Goal: Task Accomplishment & Management: Manage account settings

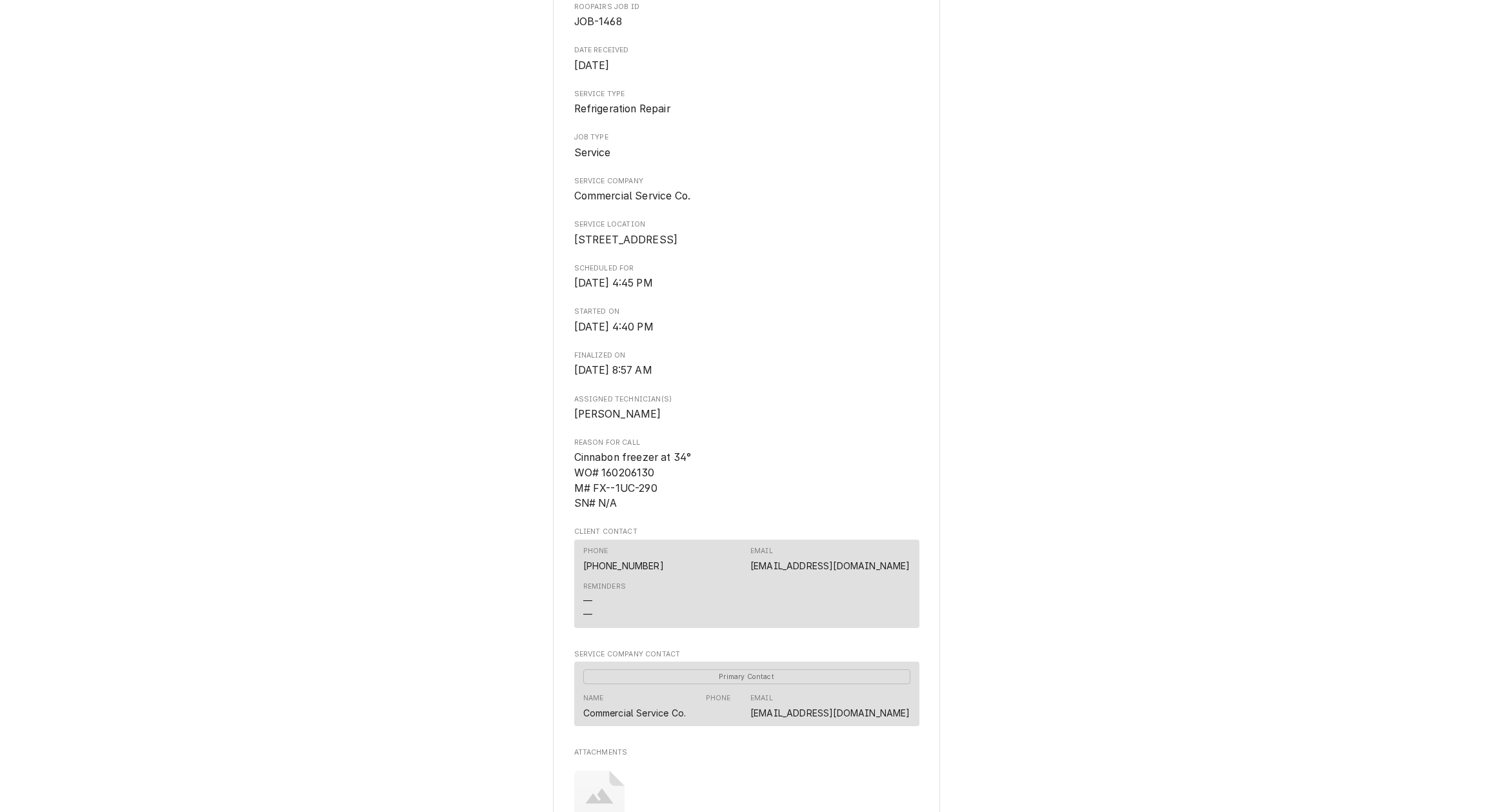
scroll to position [198, 0]
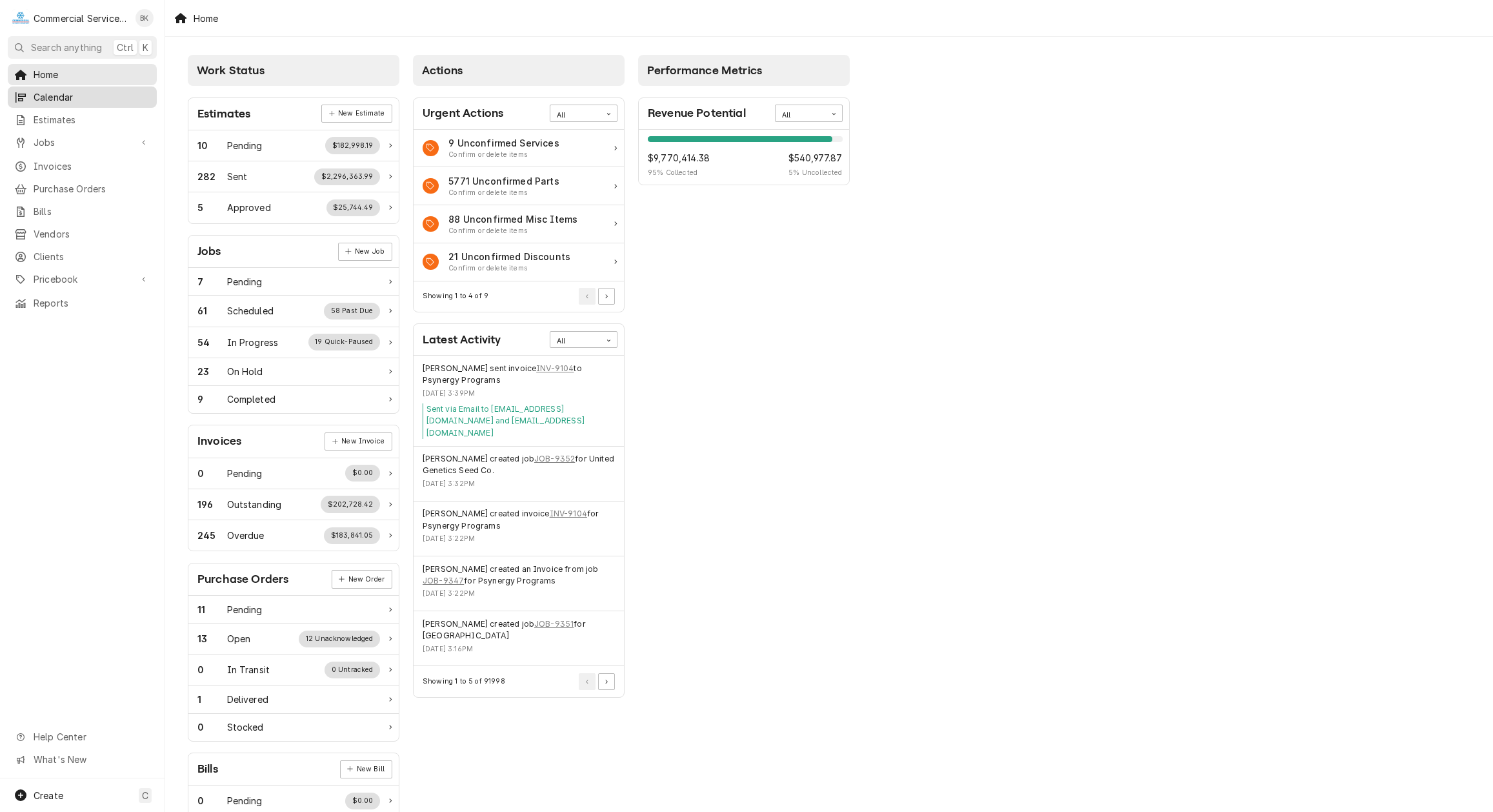
click at [68, 102] on div "Calendar" at bounding box center [82, 97] width 144 height 16
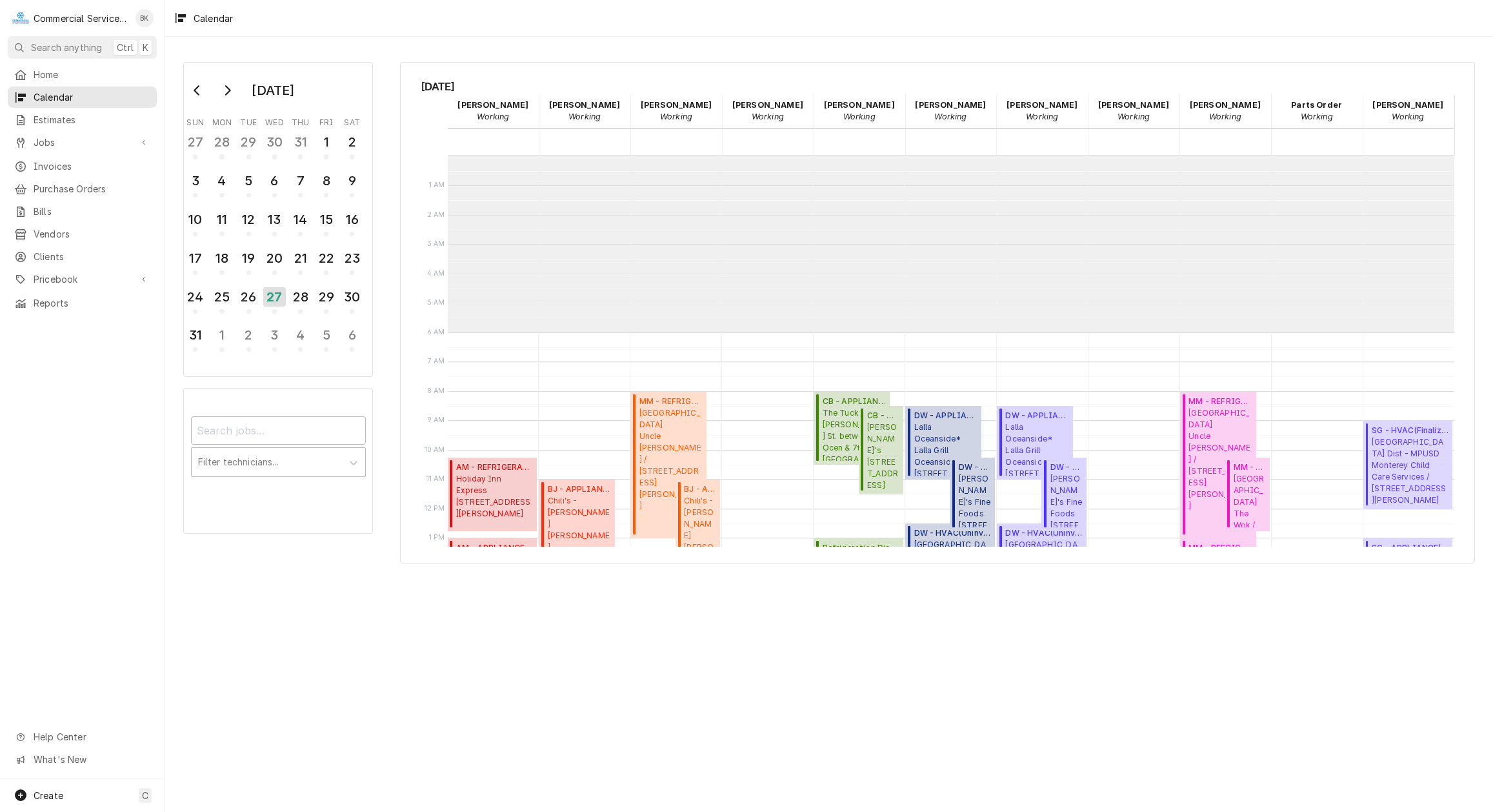
scroll to position [176, 0]
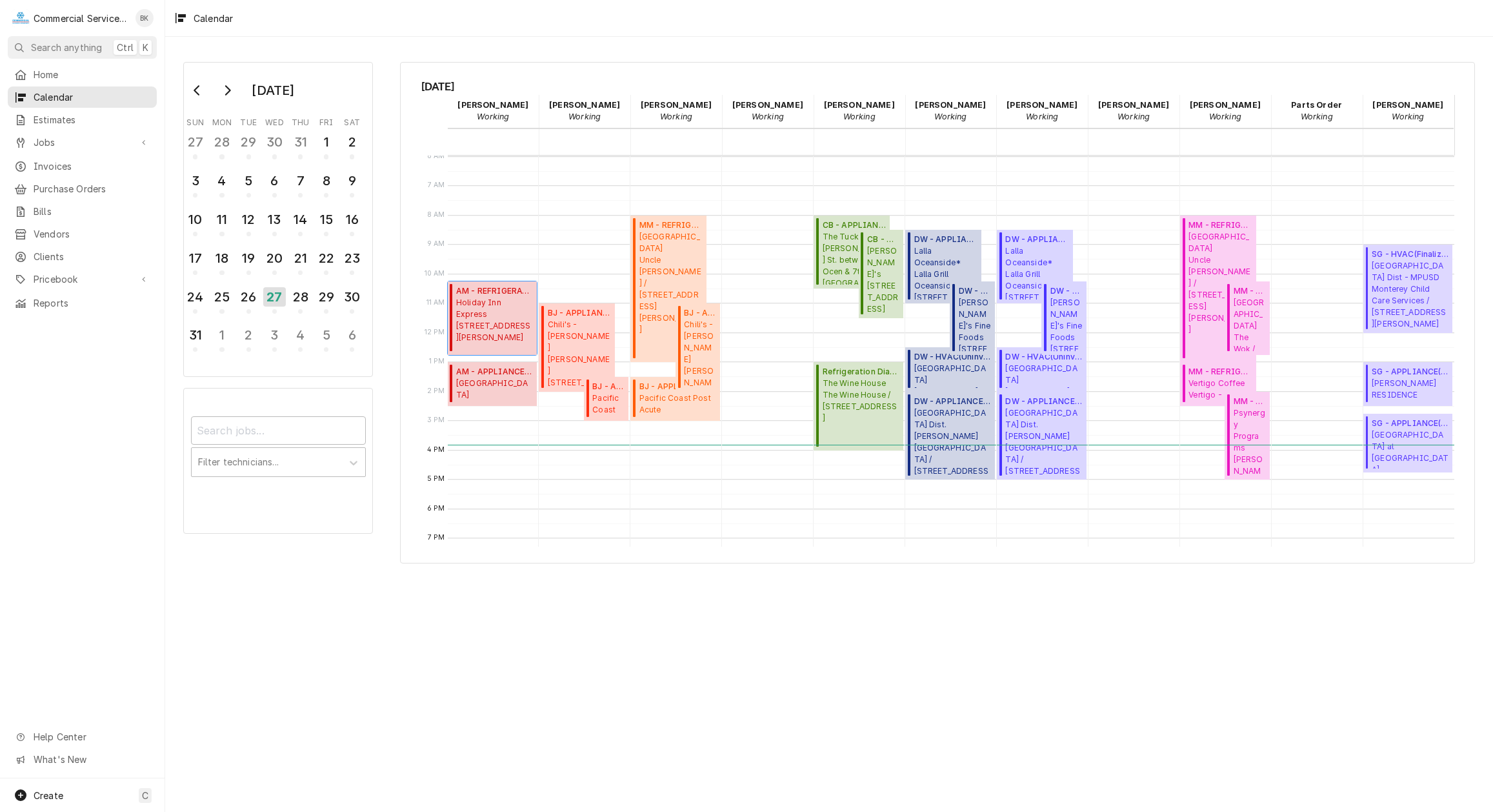
click at [494, 314] on span "Holiday Inn Express 391 Gateway Dr, Hollister, CA 95023" at bounding box center [494, 319] width 77 height 46
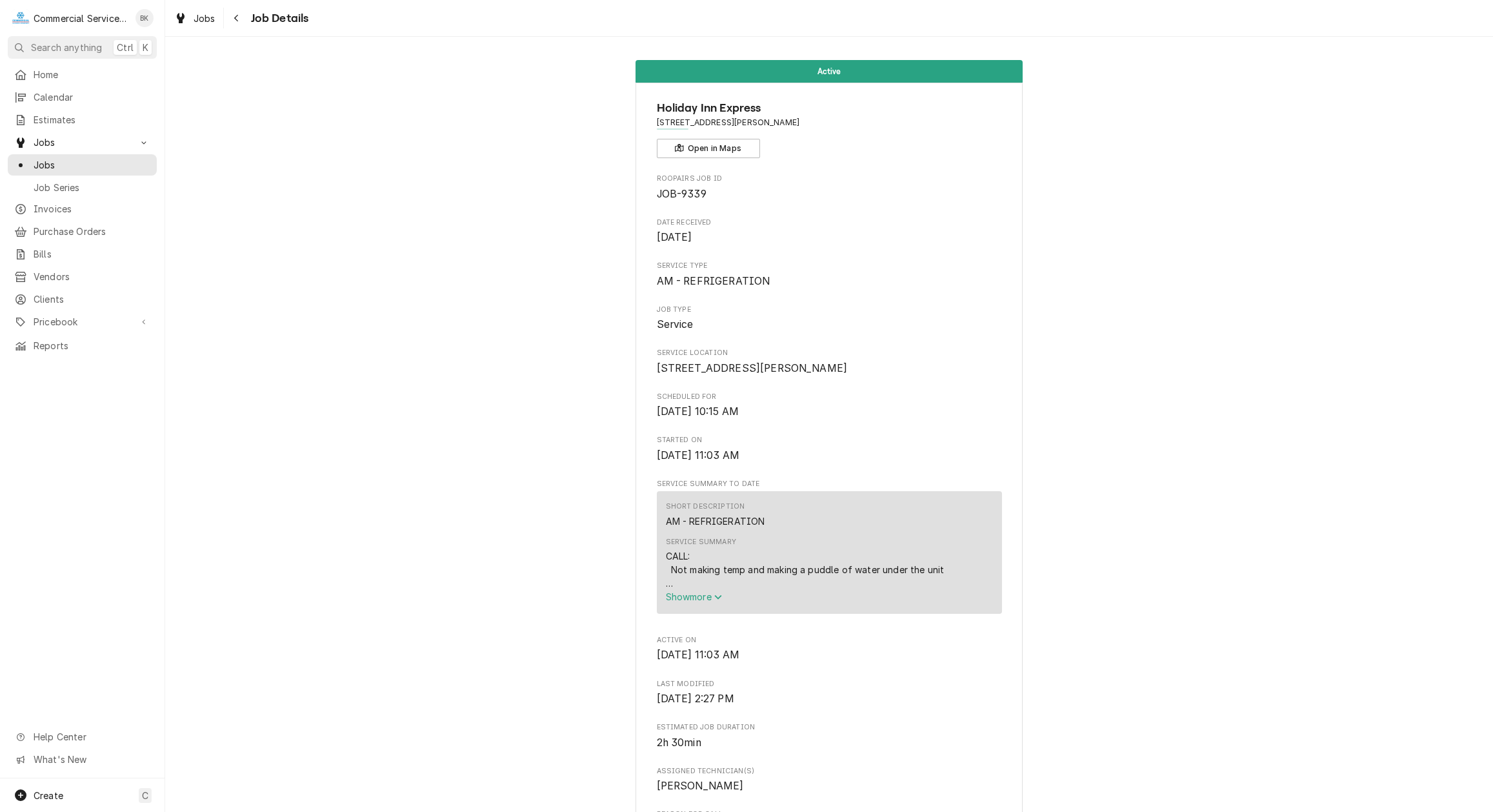
scroll to position [66, 0]
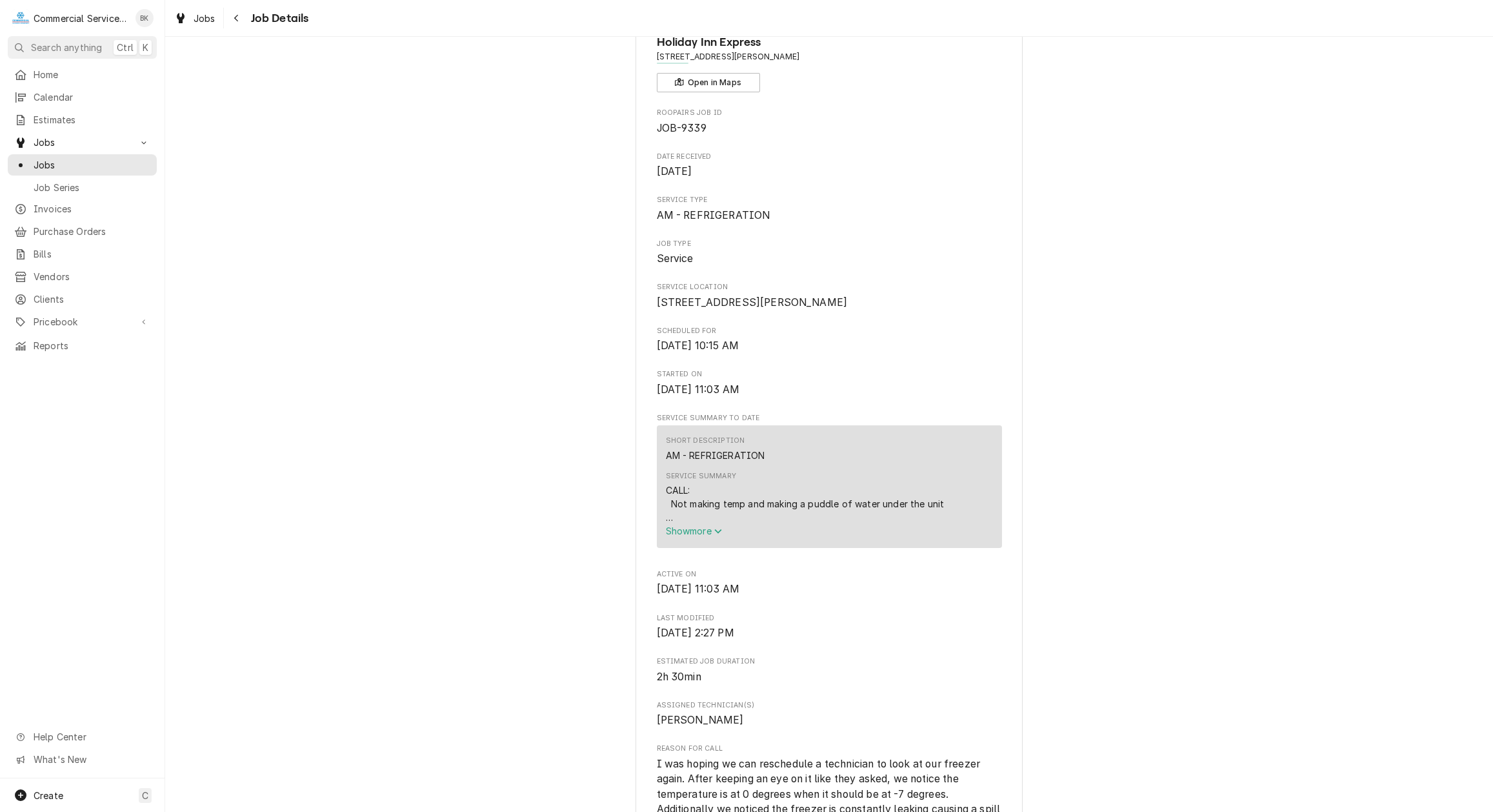
click at [702, 524] on div "CALL: Not making temp and making a puddle of water under the unit DIAGNOSIS: Su…" at bounding box center [829, 503] width 327 height 41
click at [702, 536] on span "Show more" at bounding box center [694, 530] width 57 height 11
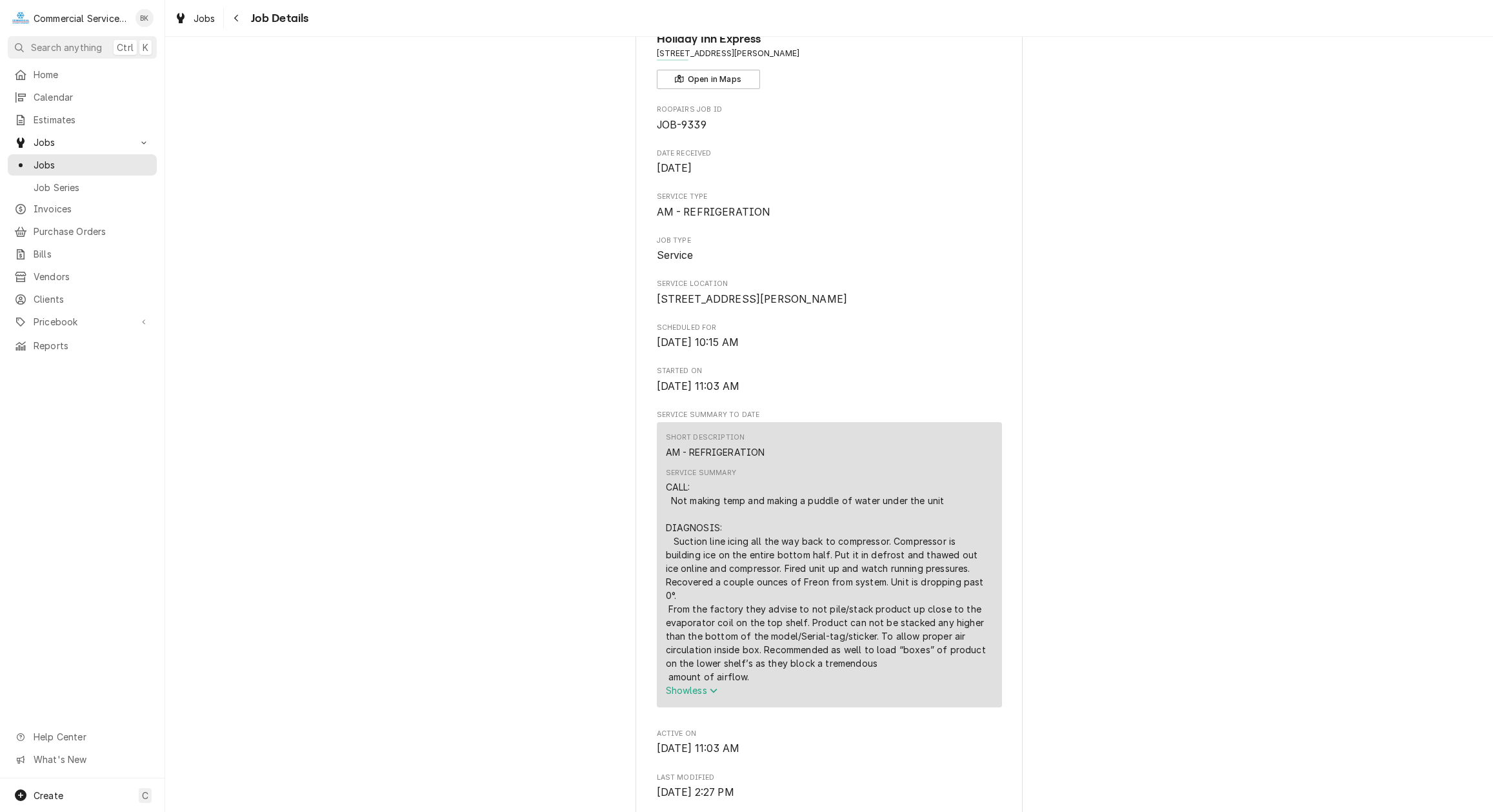
scroll to position [0, 0]
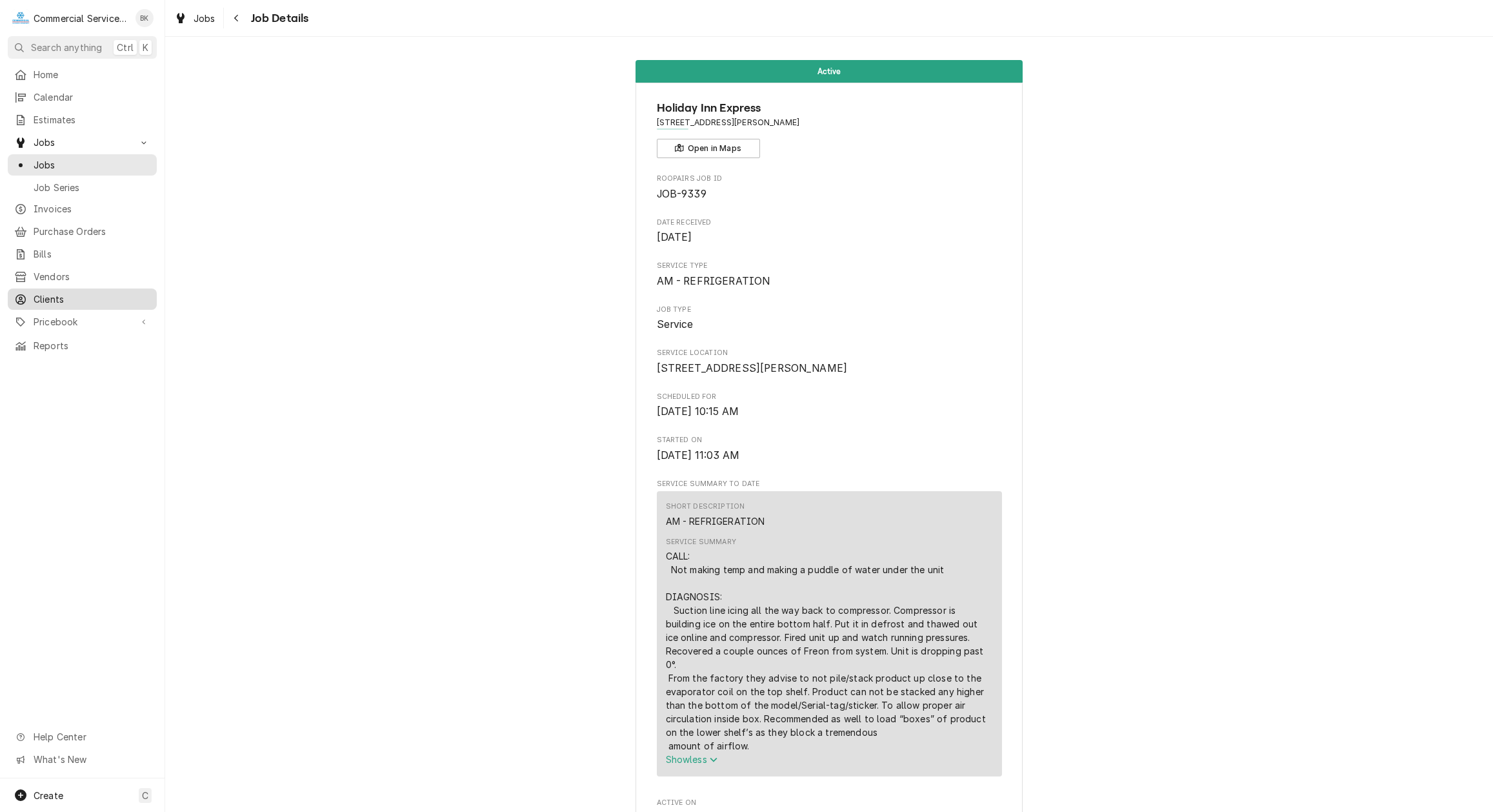
click at [44, 297] on span "Clients" at bounding box center [92, 298] width 117 height 14
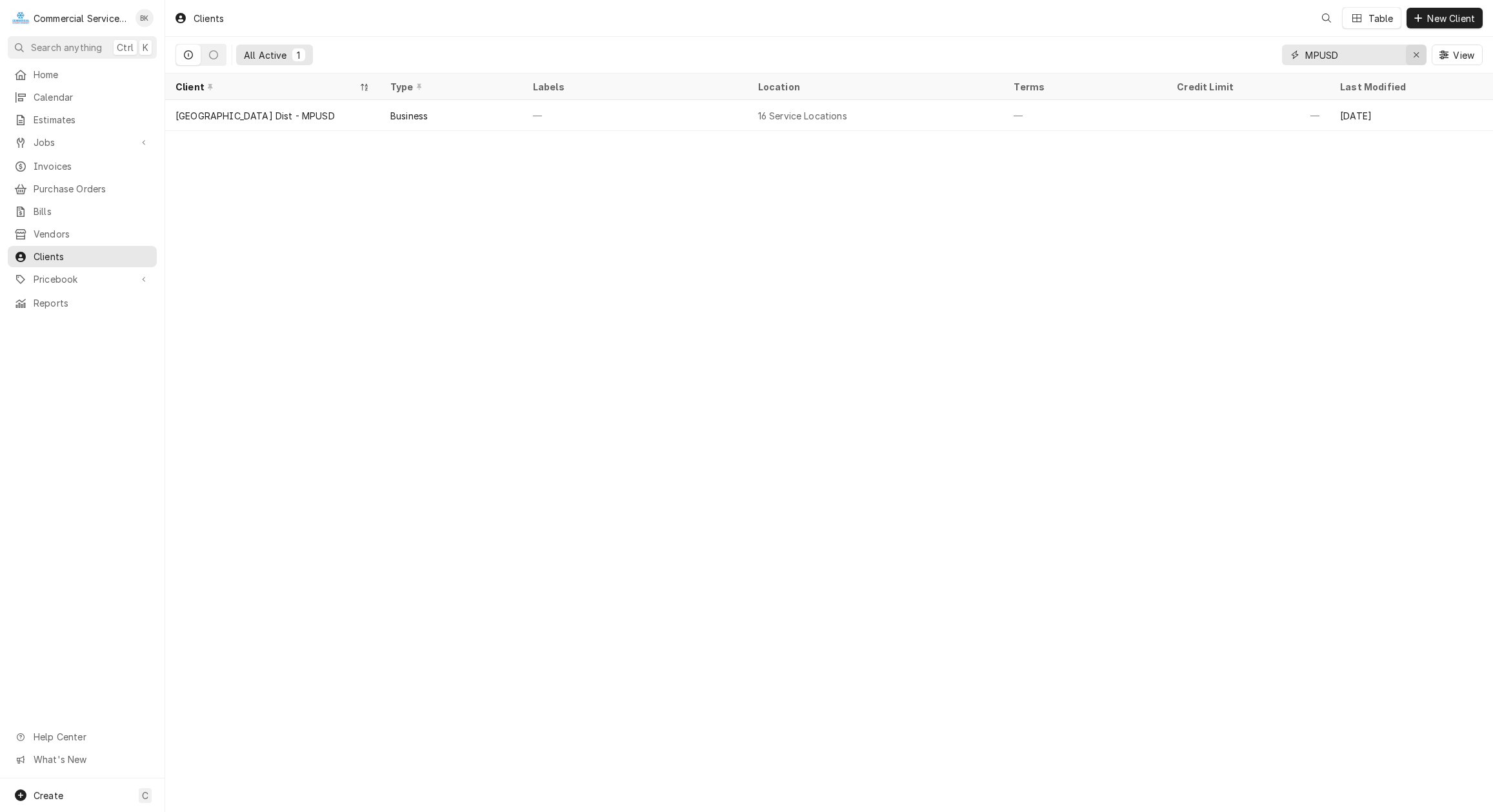
click at [1410, 57] on button "Erase input" at bounding box center [1416, 54] width 21 height 21
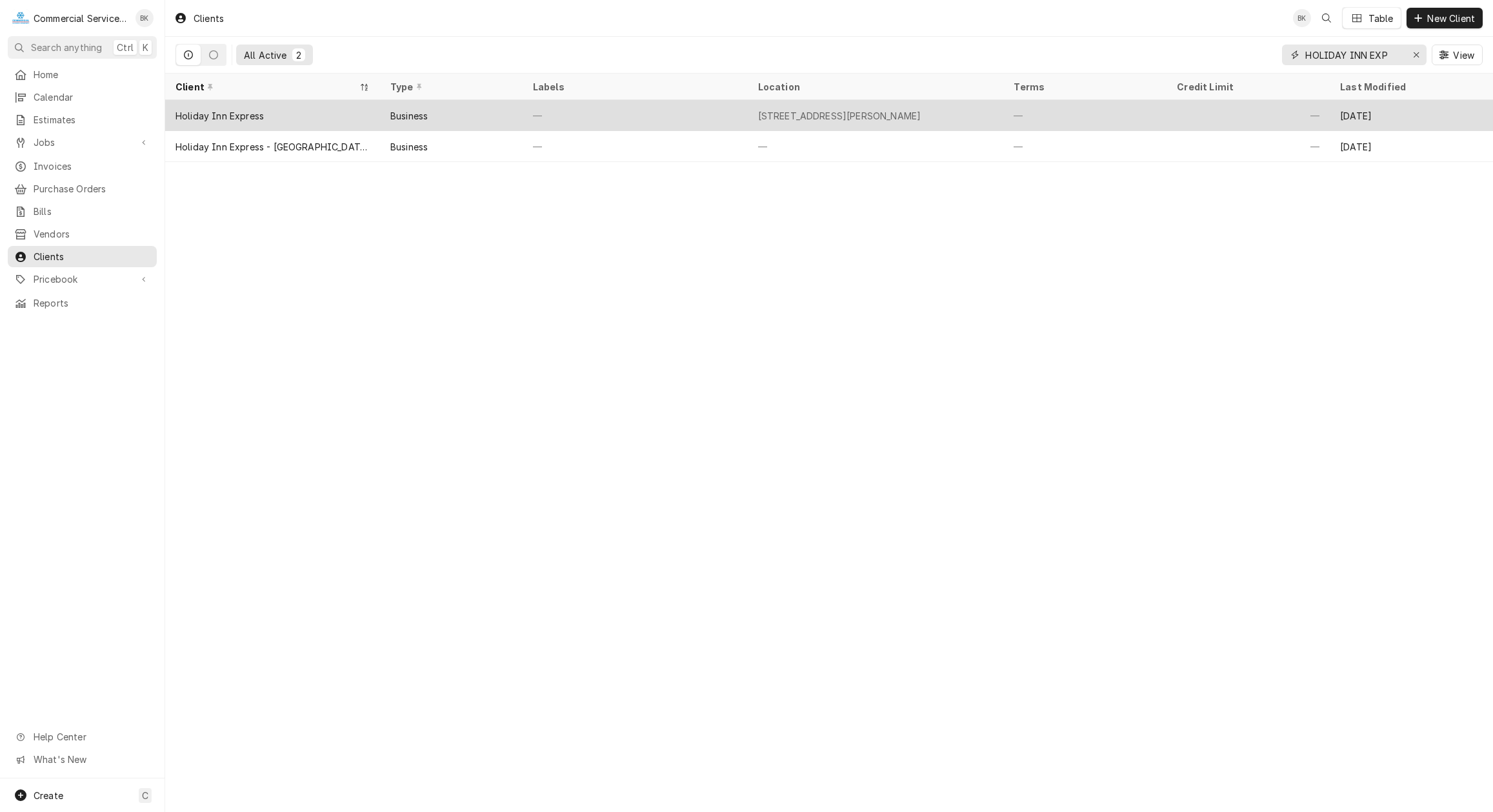
type input "HOLIDAY INN EXP"
click at [1087, 115] on div "—" at bounding box center [1085, 115] width 163 height 31
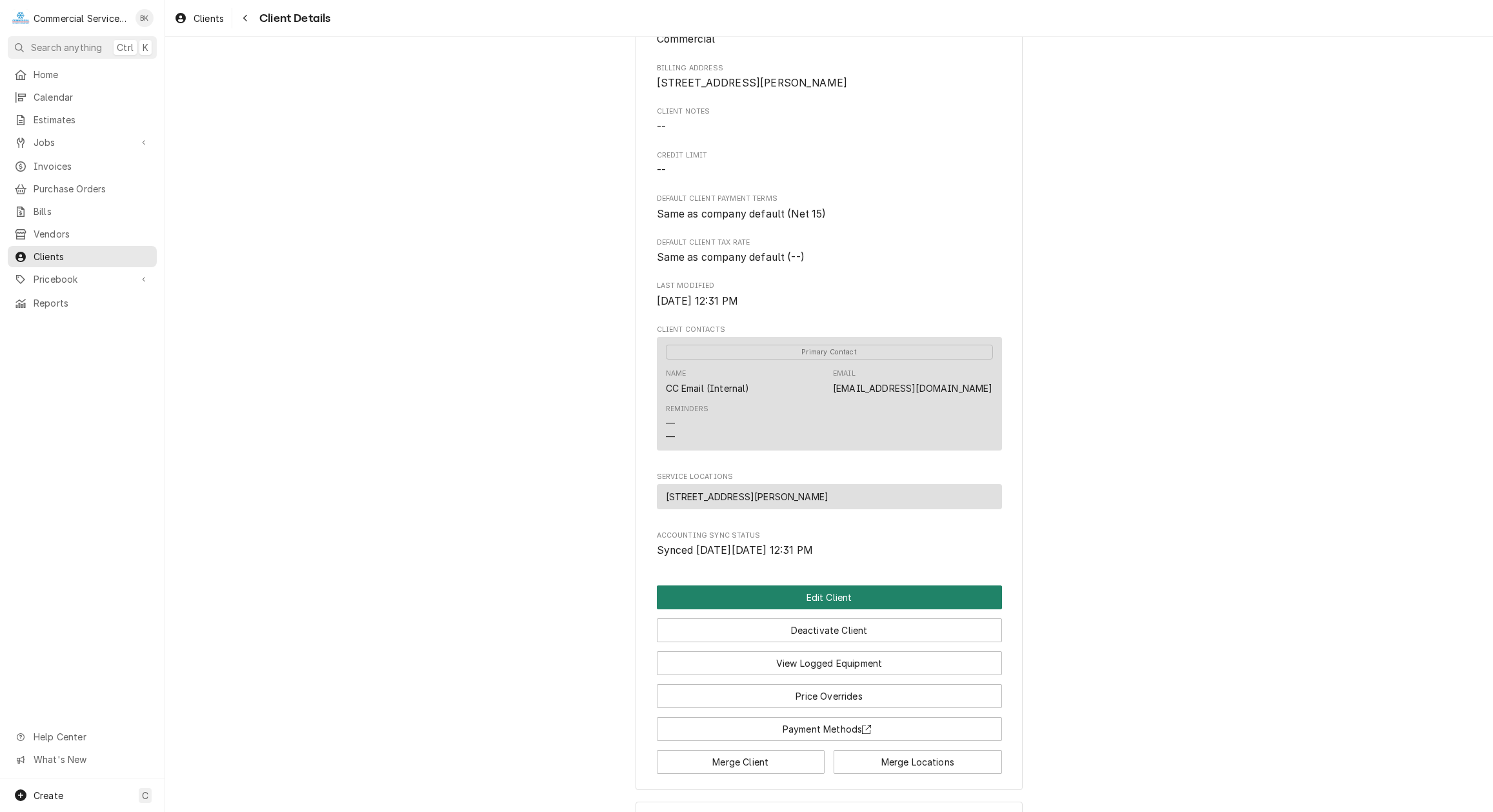
scroll to position [198, 0]
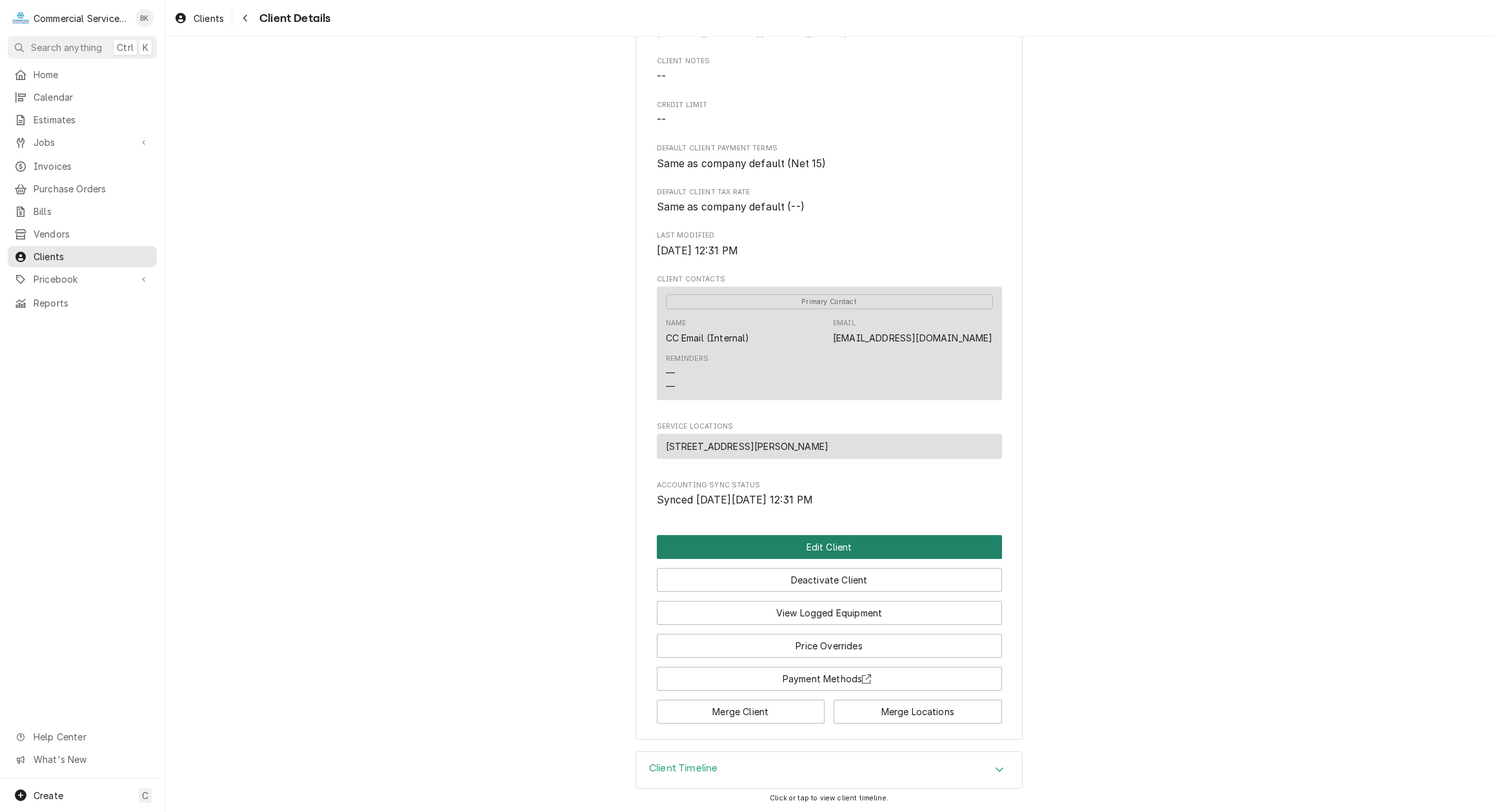
click at [828, 550] on button "Edit Client" at bounding box center [829, 546] width 345 height 24
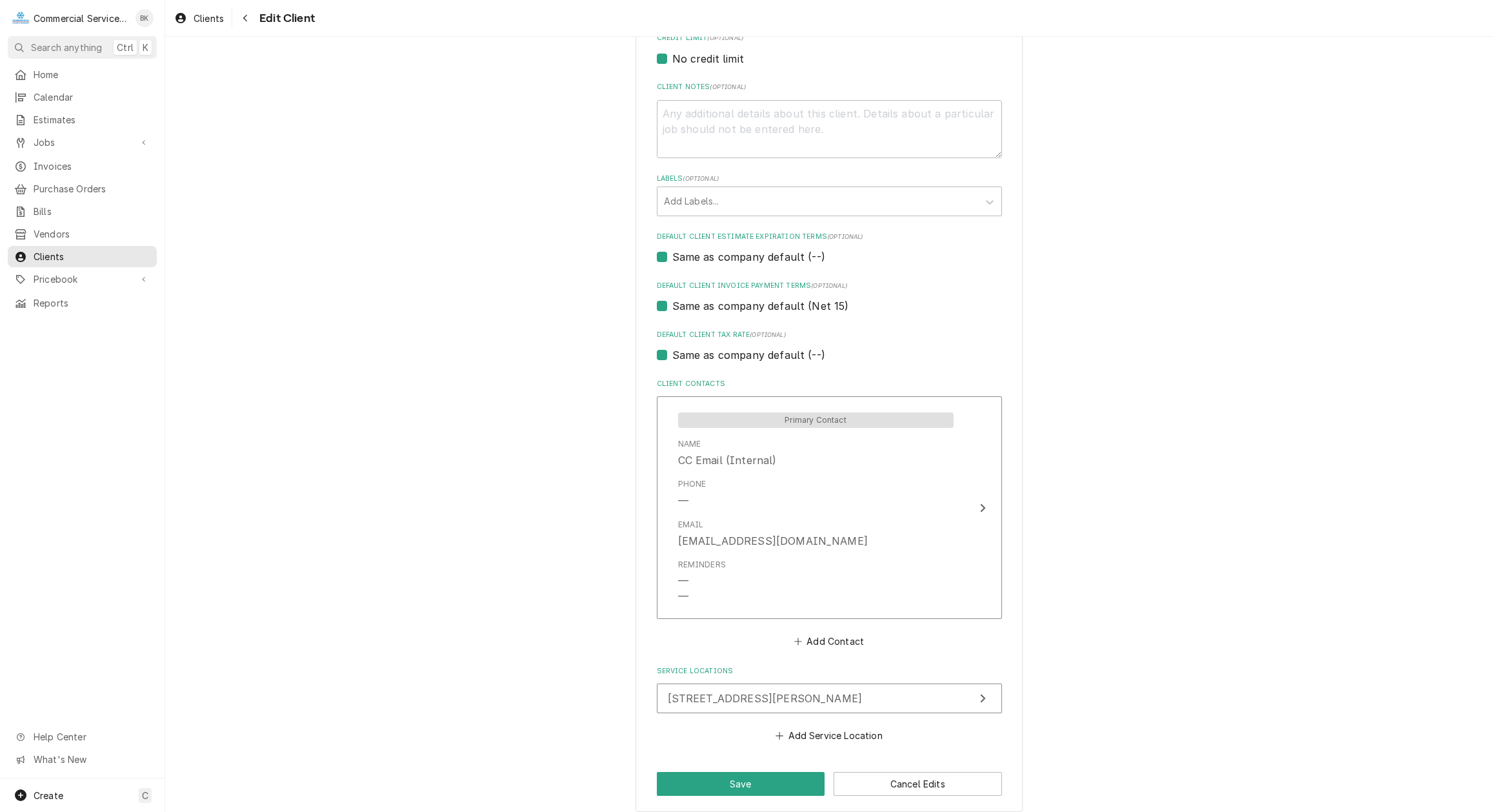
scroll to position [594, 0]
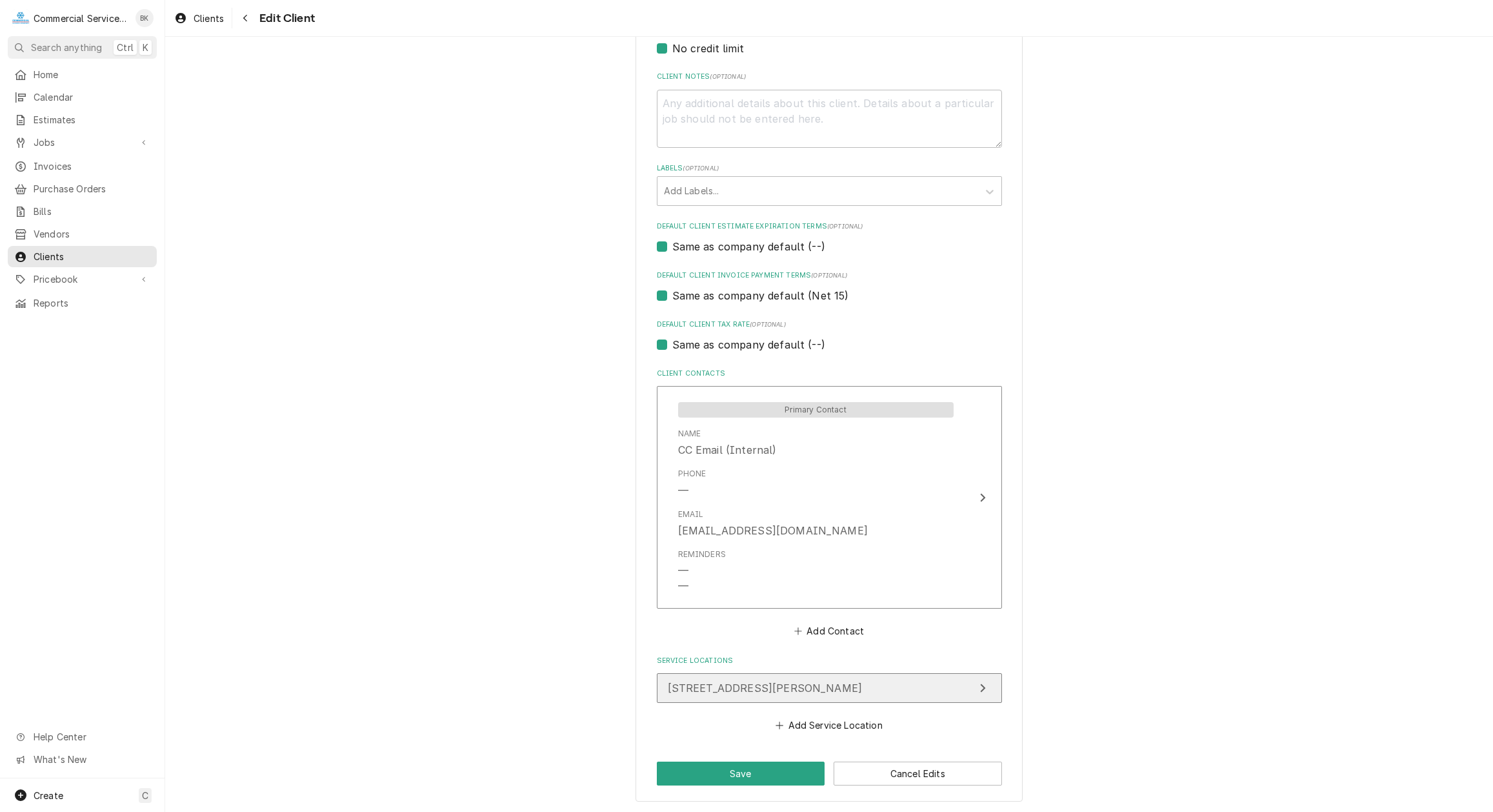
click at [887, 685] on button "[STREET_ADDRESS][PERSON_NAME]" at bounding box center [829, 687] width 345 height 30
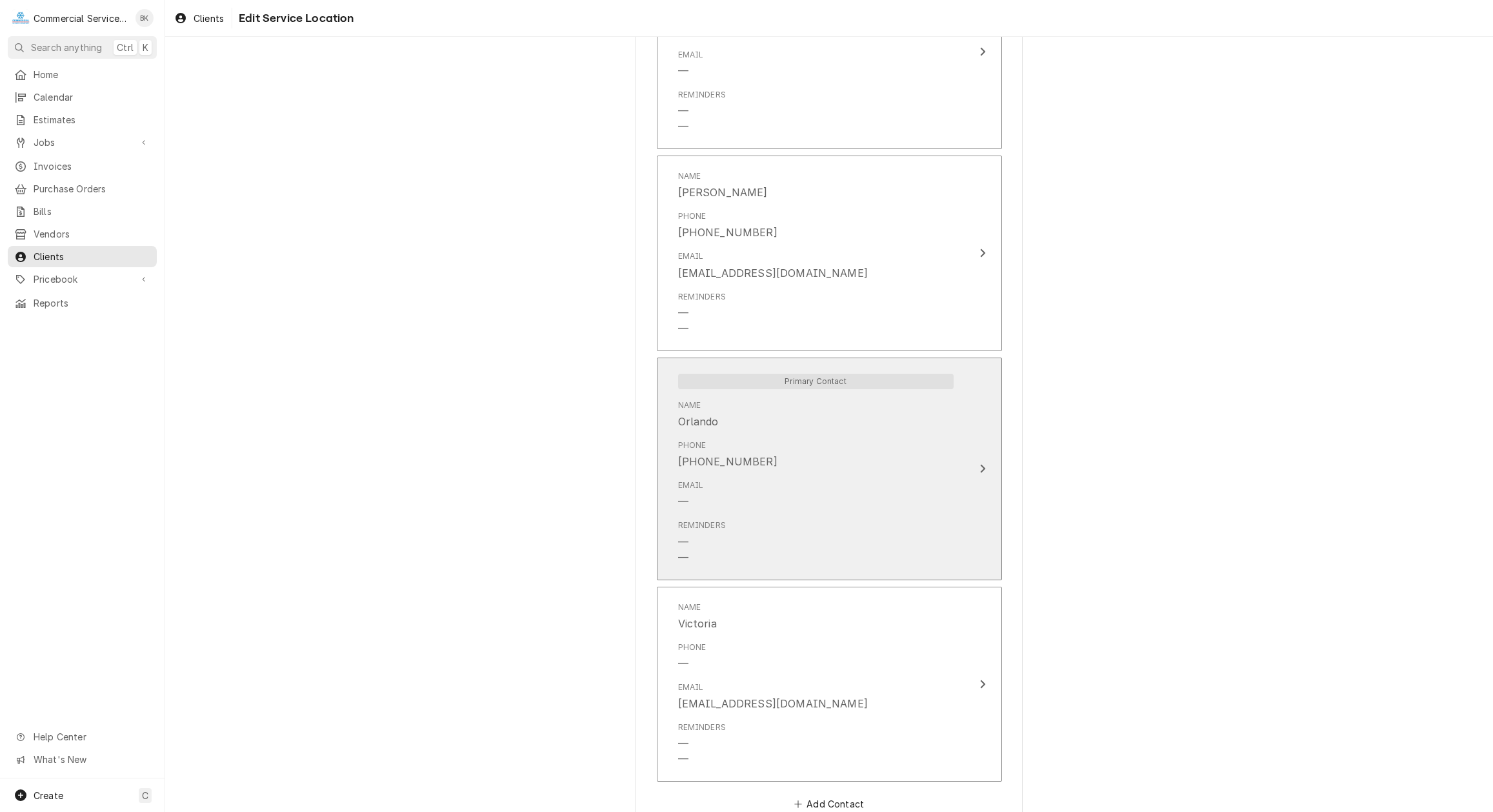
scroll to position [1067, 0]
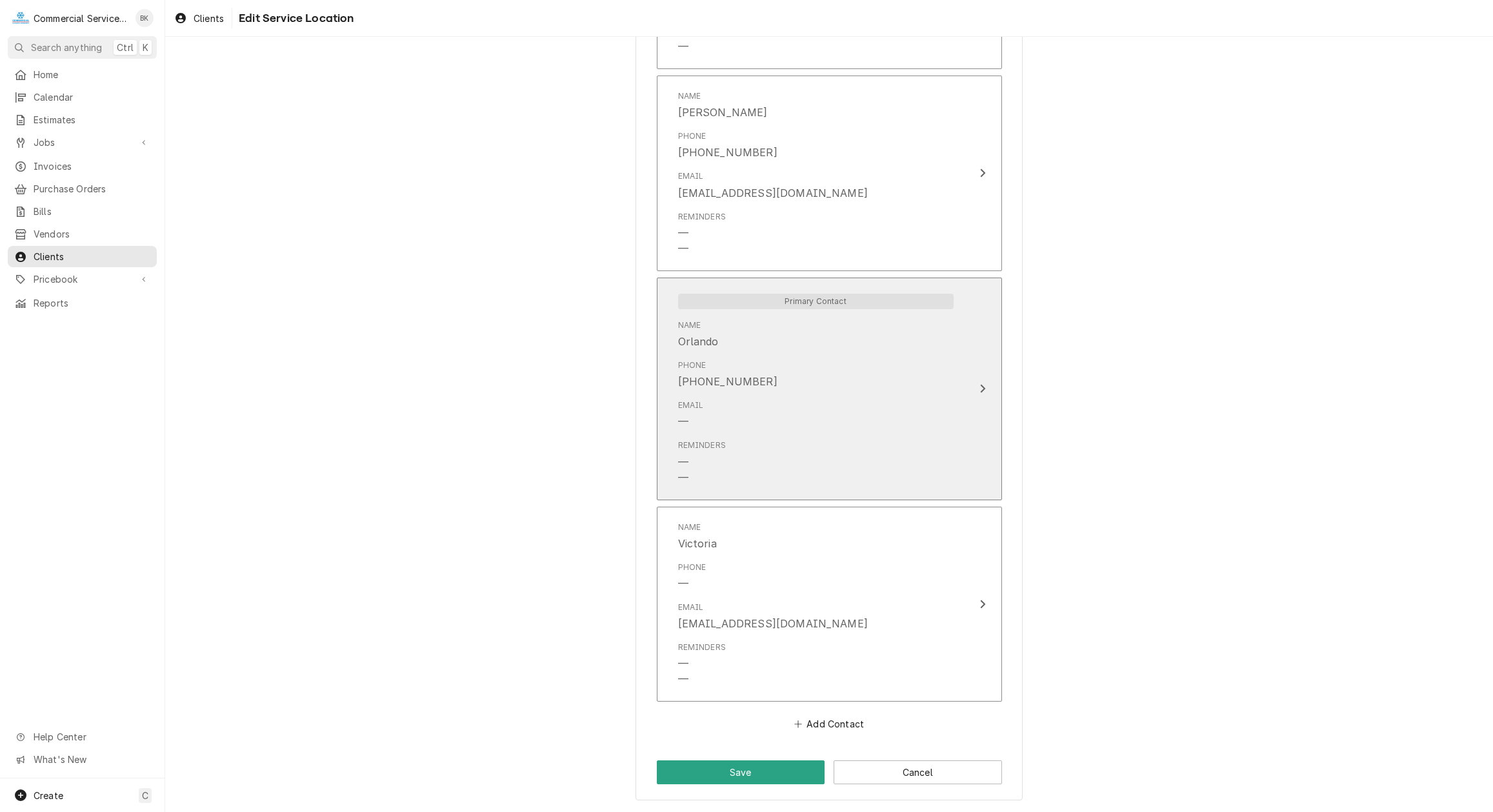
click at [962, 348] on div "Primary Contact Name Orlando Phone (831) 537-4756 Email — Reminders — —" at bounding box center [816, 389] width 296 height 208
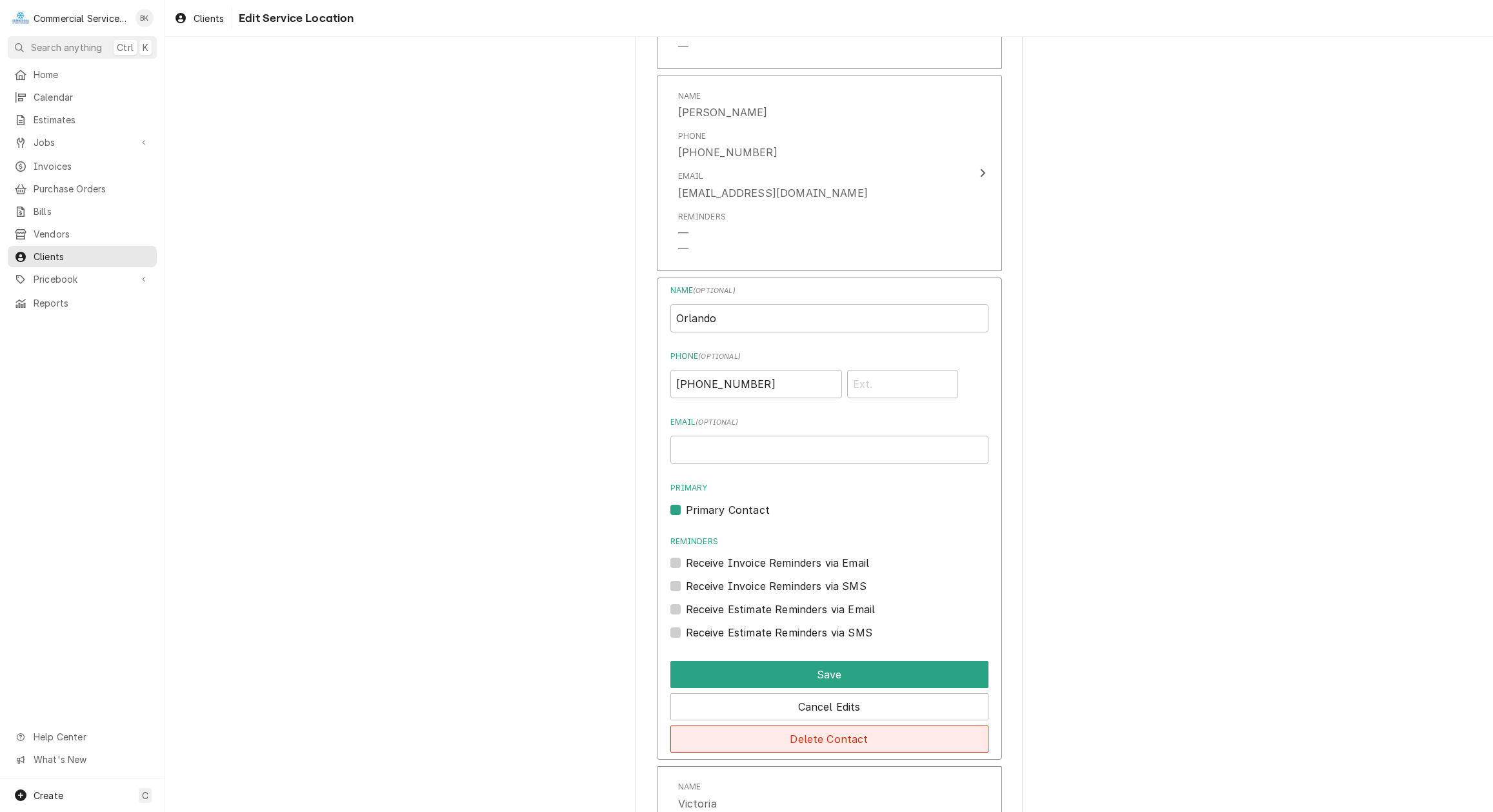
click at [945, 738] on button "Delete Contact" at bounding box center [829, 739] width 318 height 27
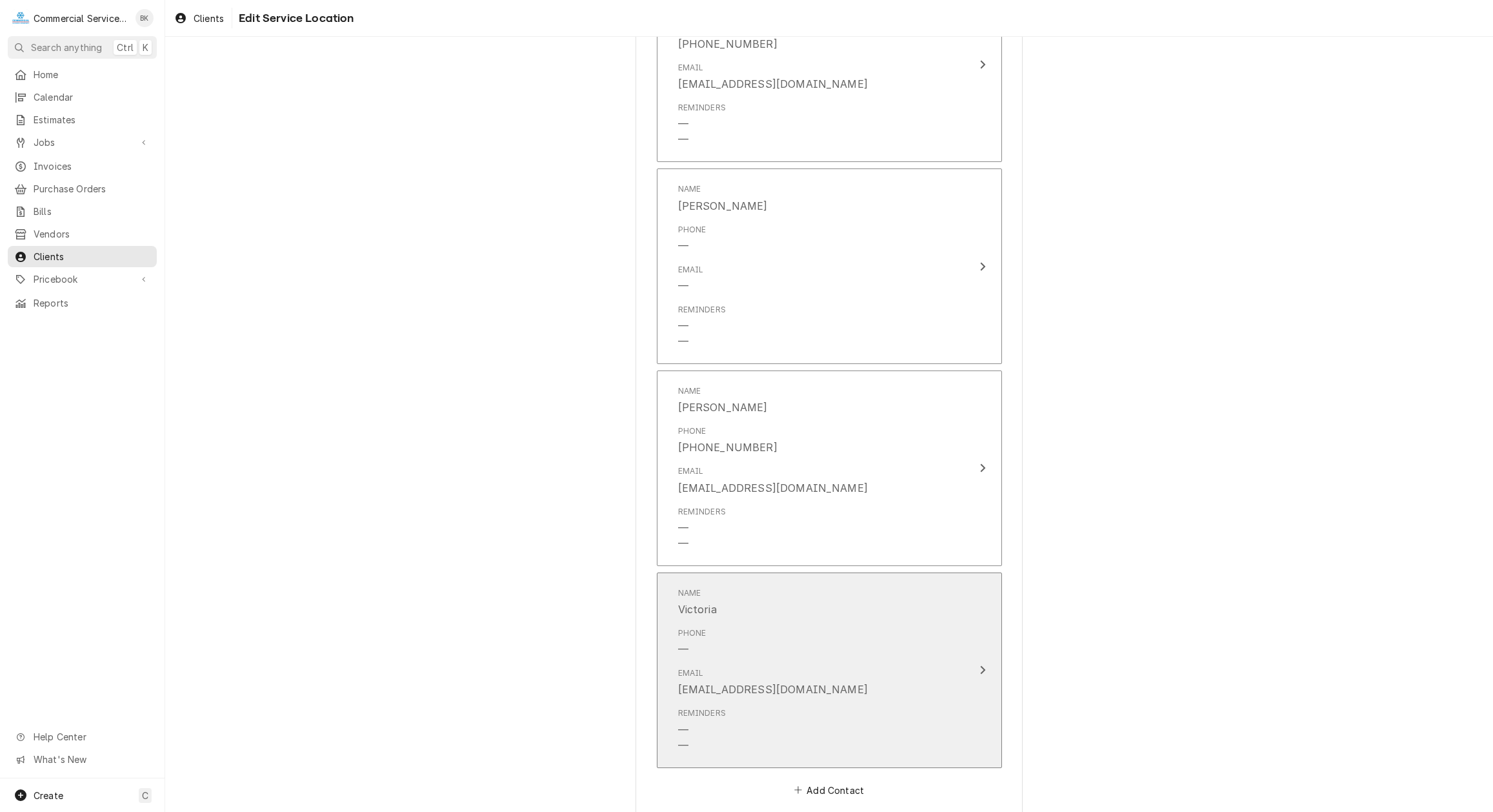
scroll to position [838, 0]
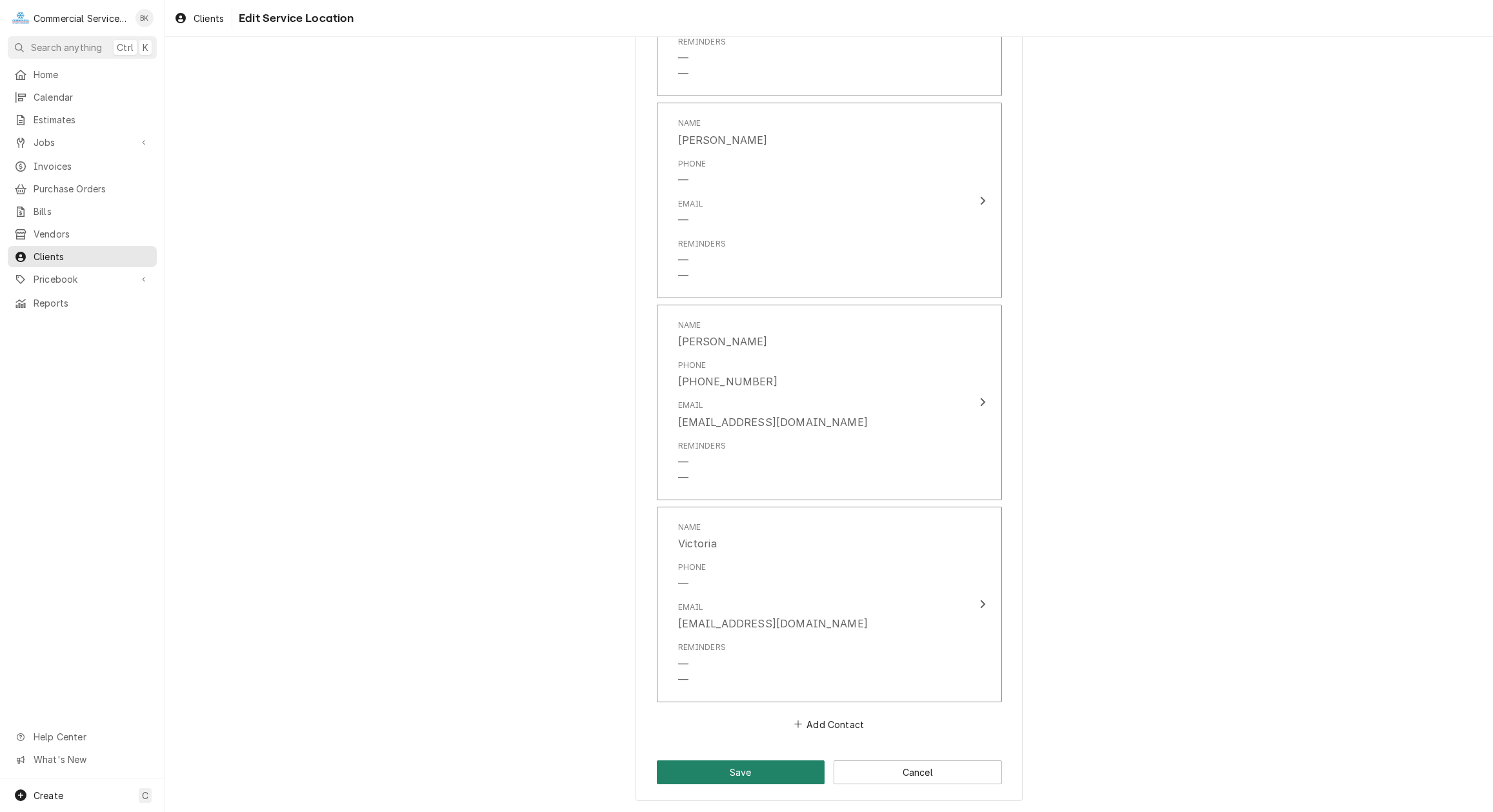
click at [790, 769] on button "Save" at bounding box center [742, 772] width 169 height 24
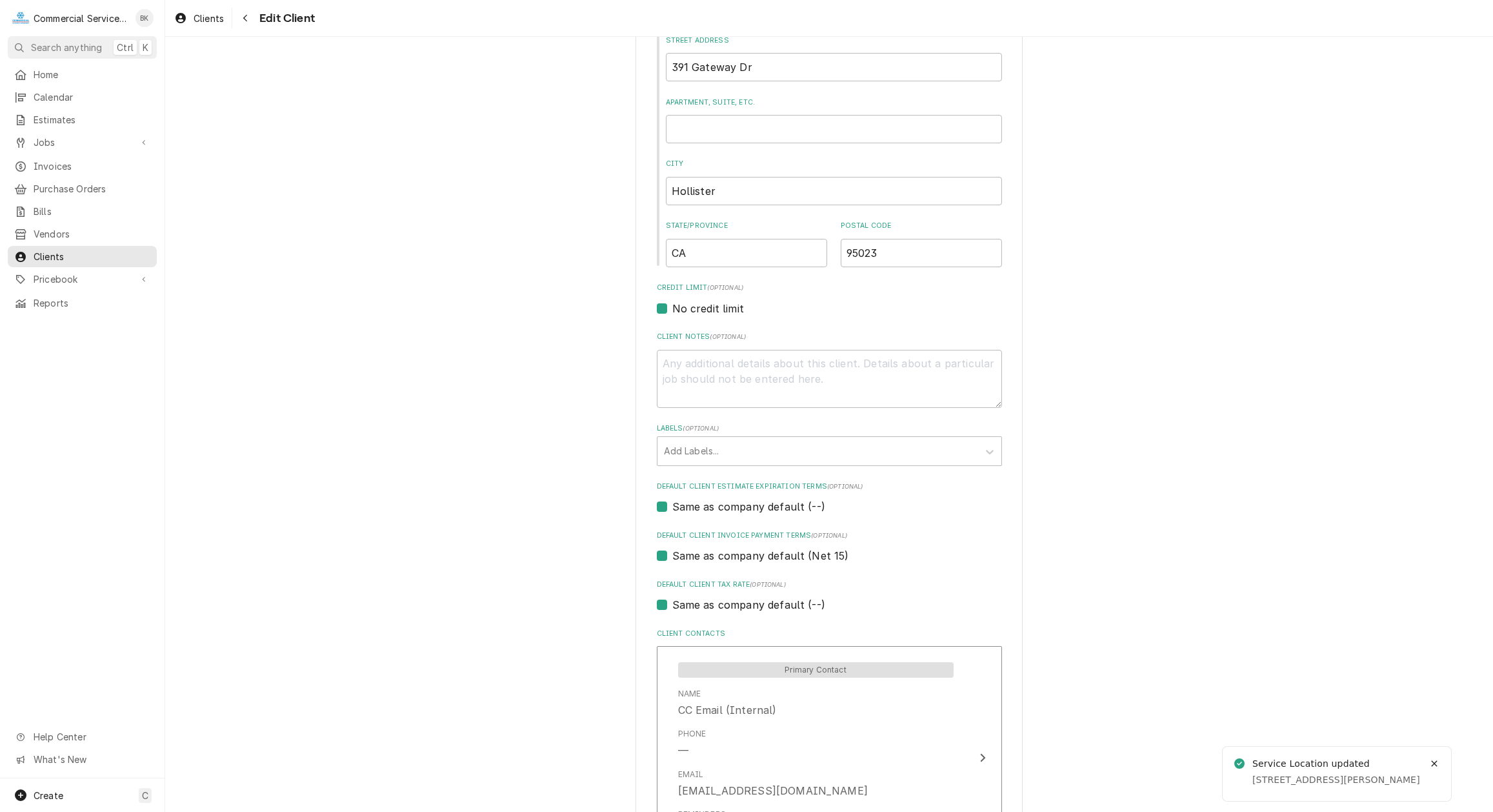
scroll to position [594, 0]
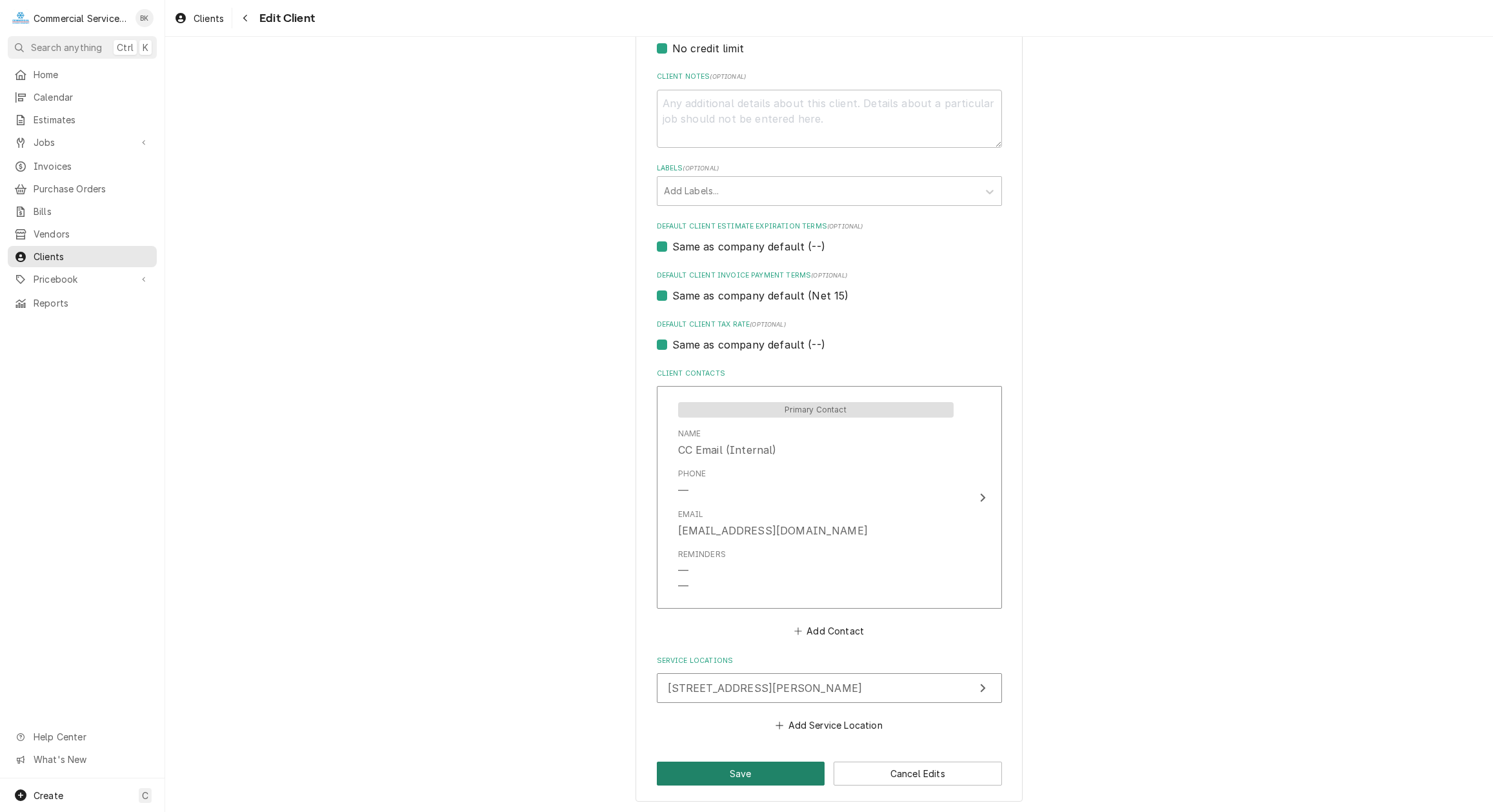
click at [746, 764] on button "Save" at bounding box center [742, 773] width 169 height 24
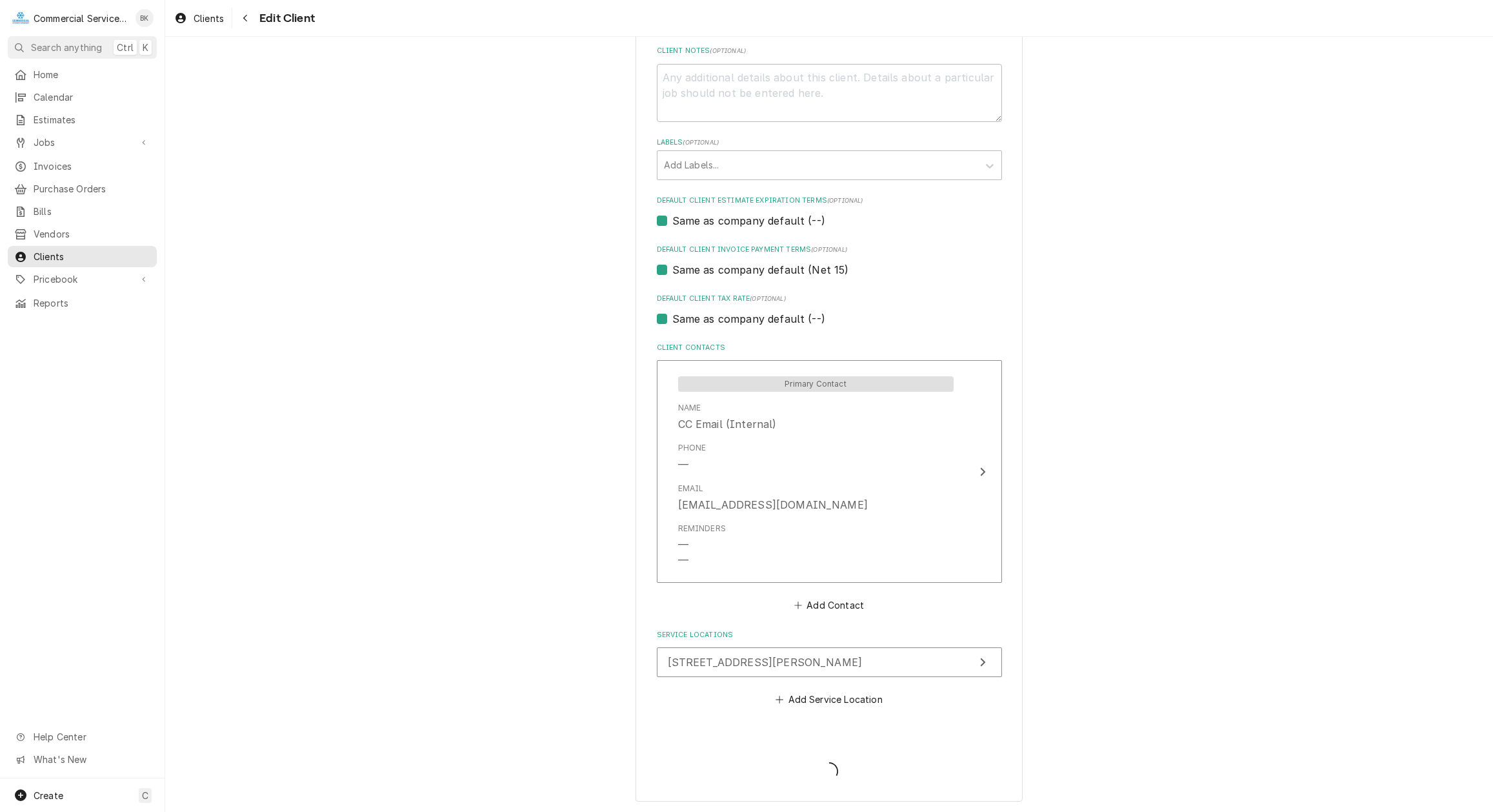
type textarea "x"
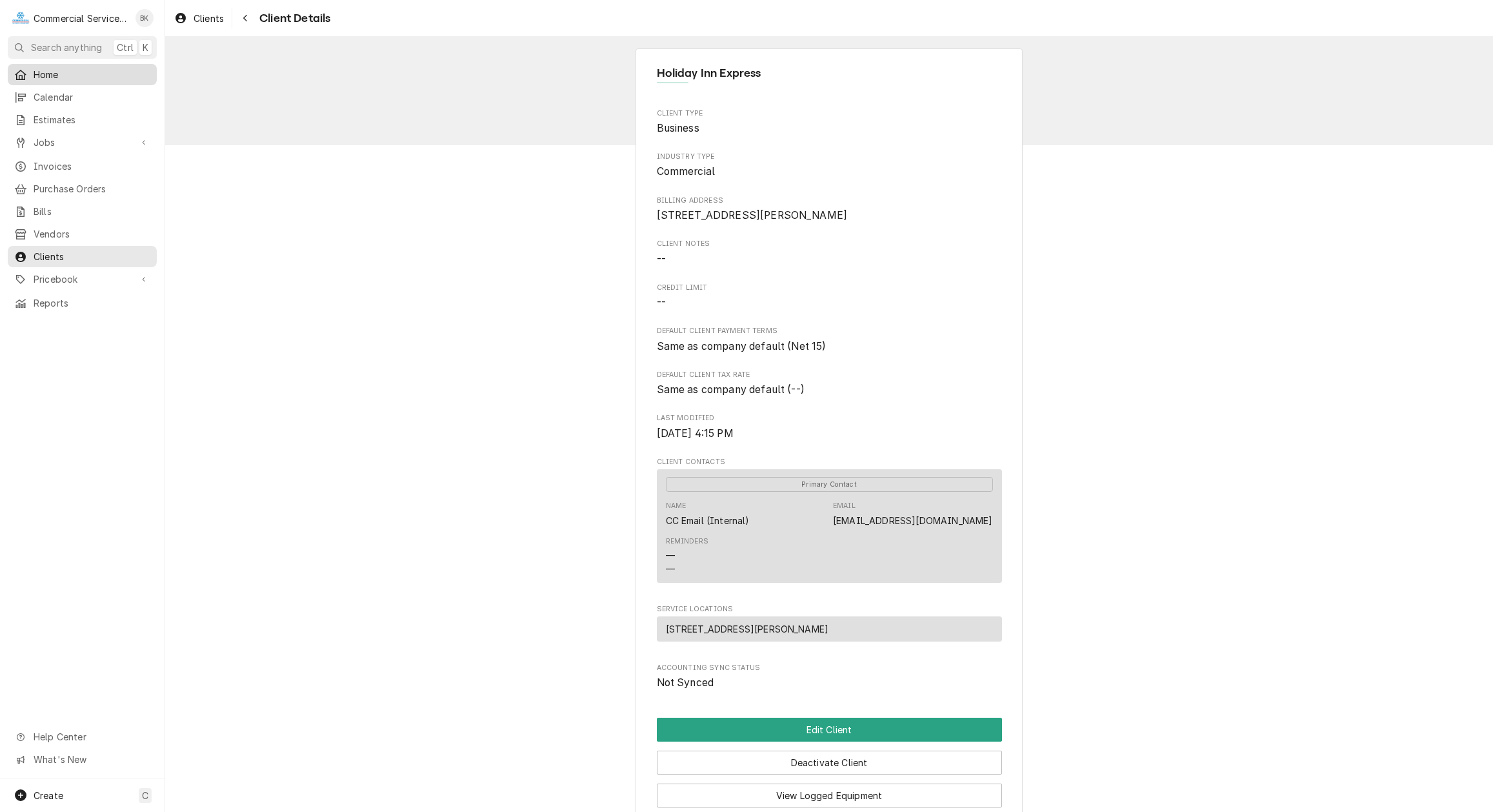
click at [44, 77] on span "Home" at bounding box center [92, 74] width 117 height 14
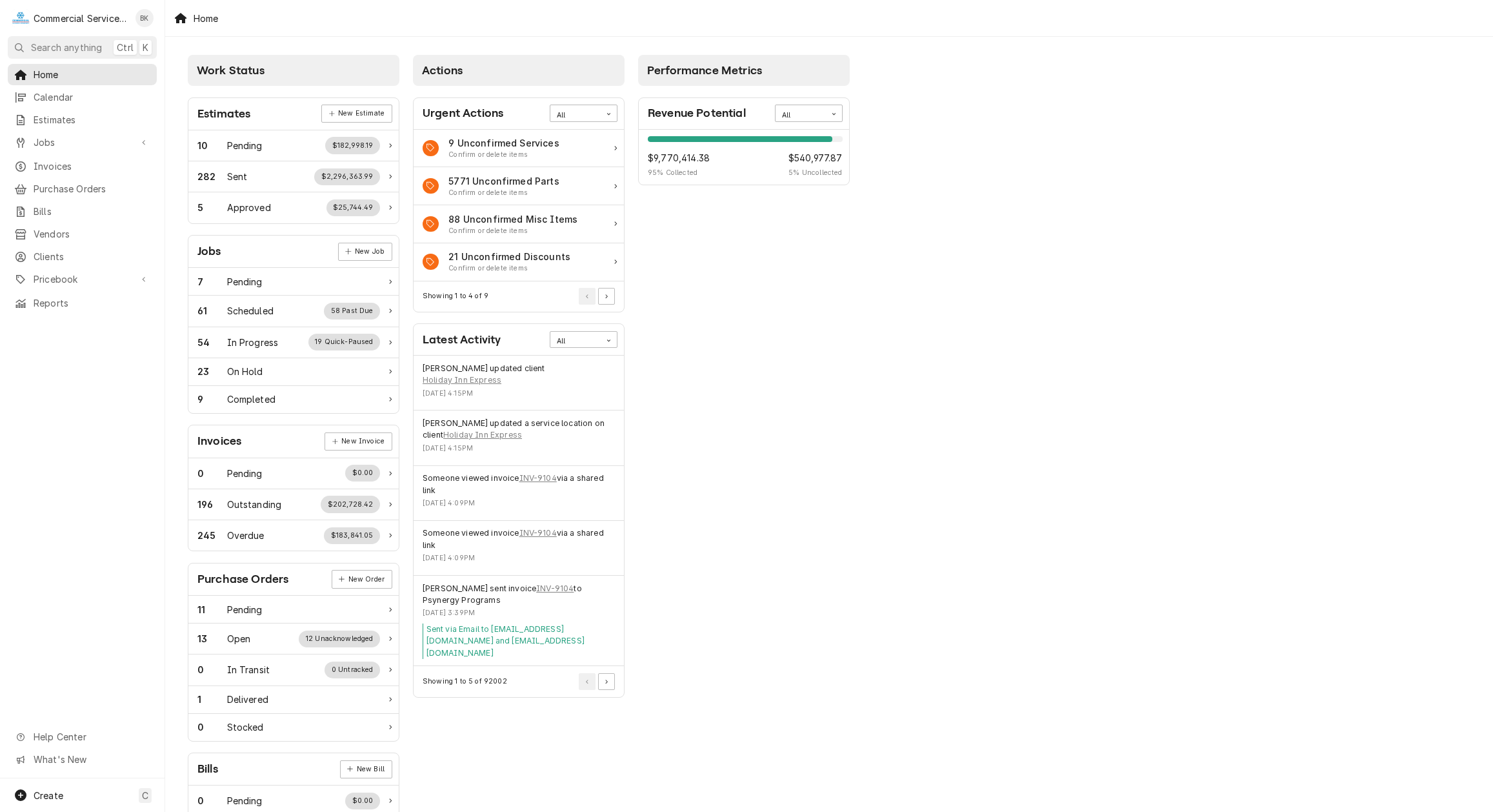
click at [69, 255] on span "Clients" at bounding box center [92, 256] width 117 height 14
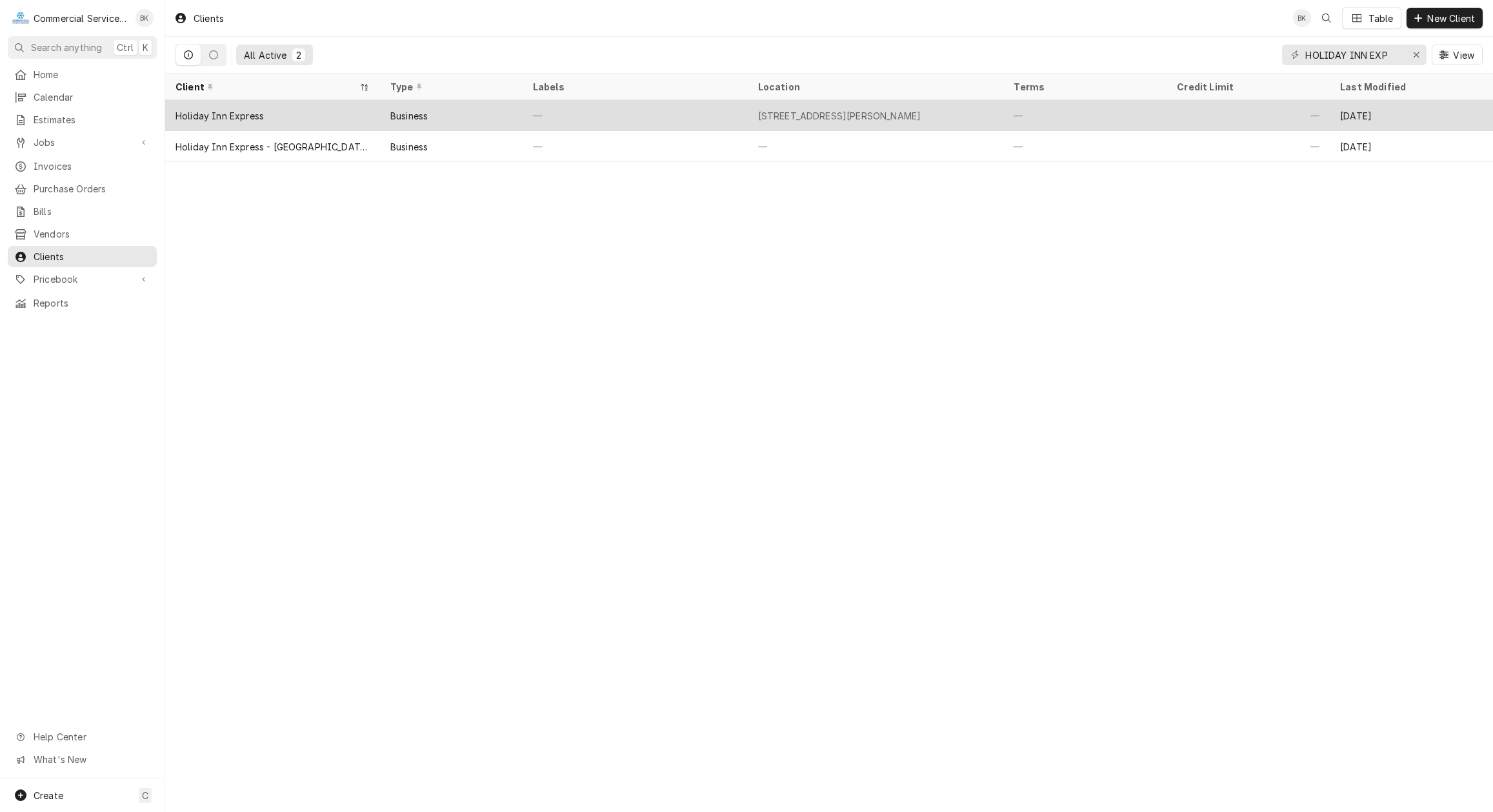
click at [263, 118] on div "Holiday Inn Express" at bounding box center [220, 115] width 89 height 14
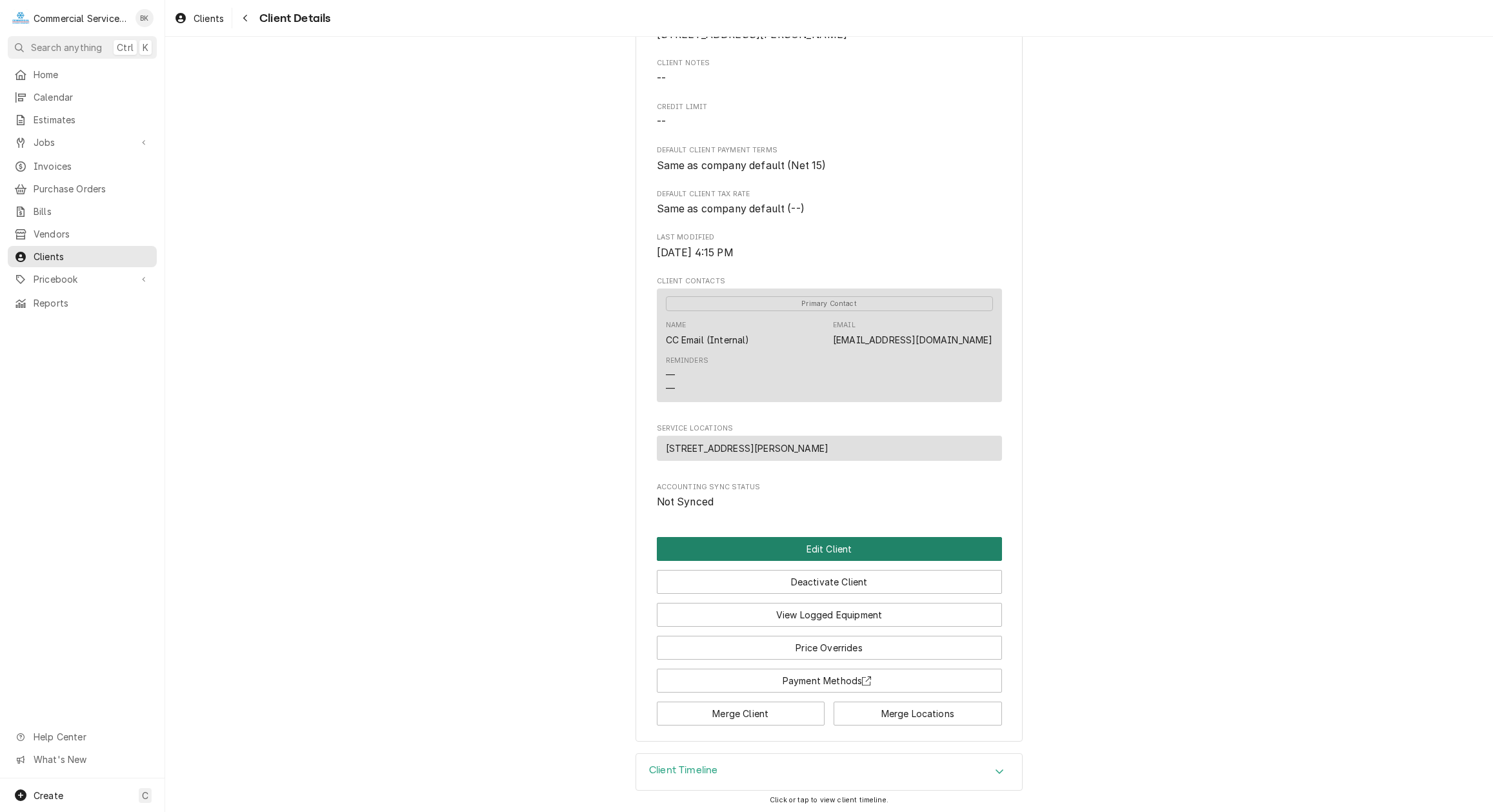
scroll to position [198, 0]
click at [800, 551] on button "Edit Client" at bounding box center [829, 546] width 345 height 24
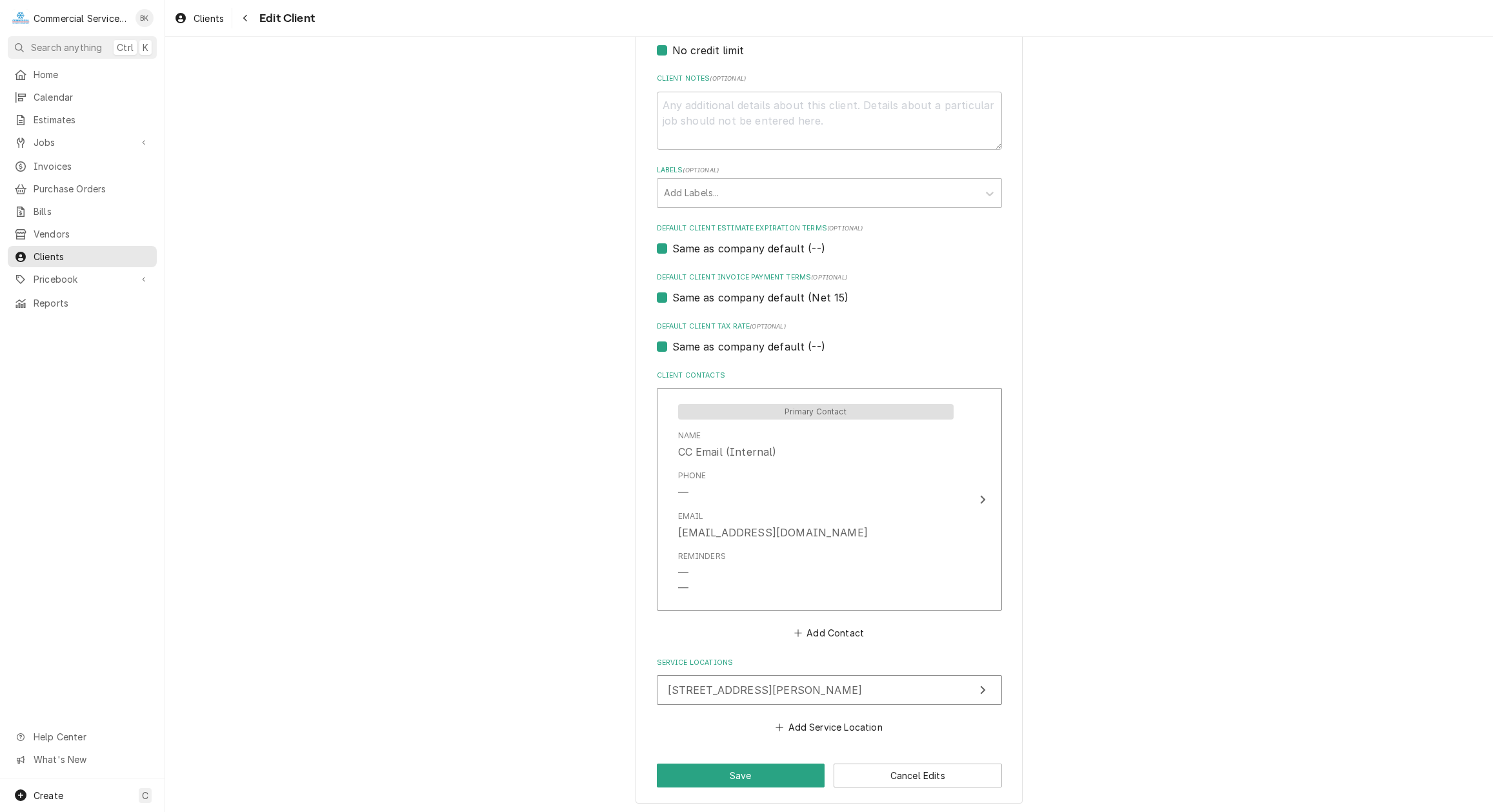
scroll to position [594, 0]
click at [805, 686] on span "391 Gateway Dr, Hollister, CA 95023" at bounding box center [765, 688] width 195 height 13
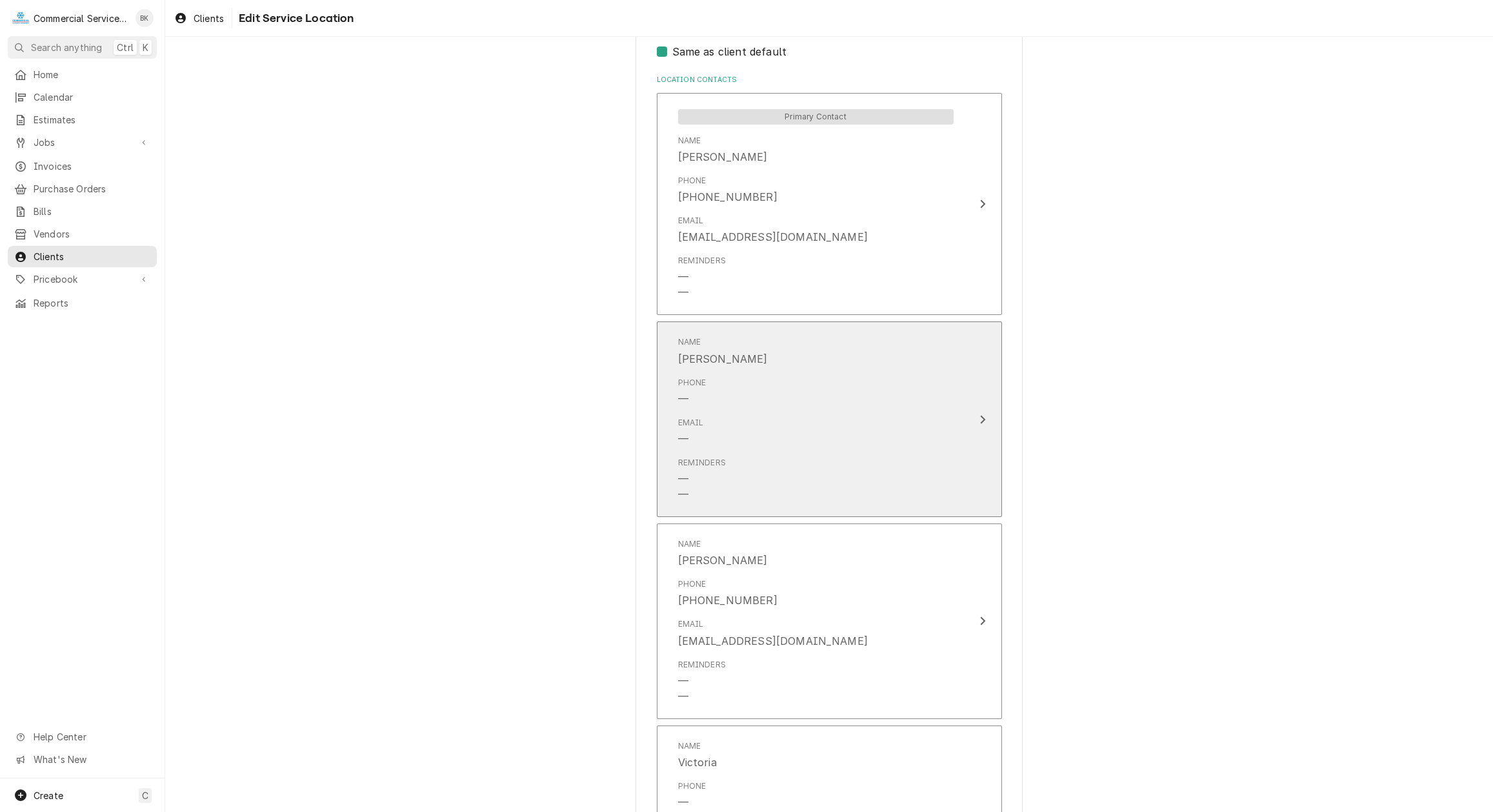
scroll to position [658, 0]
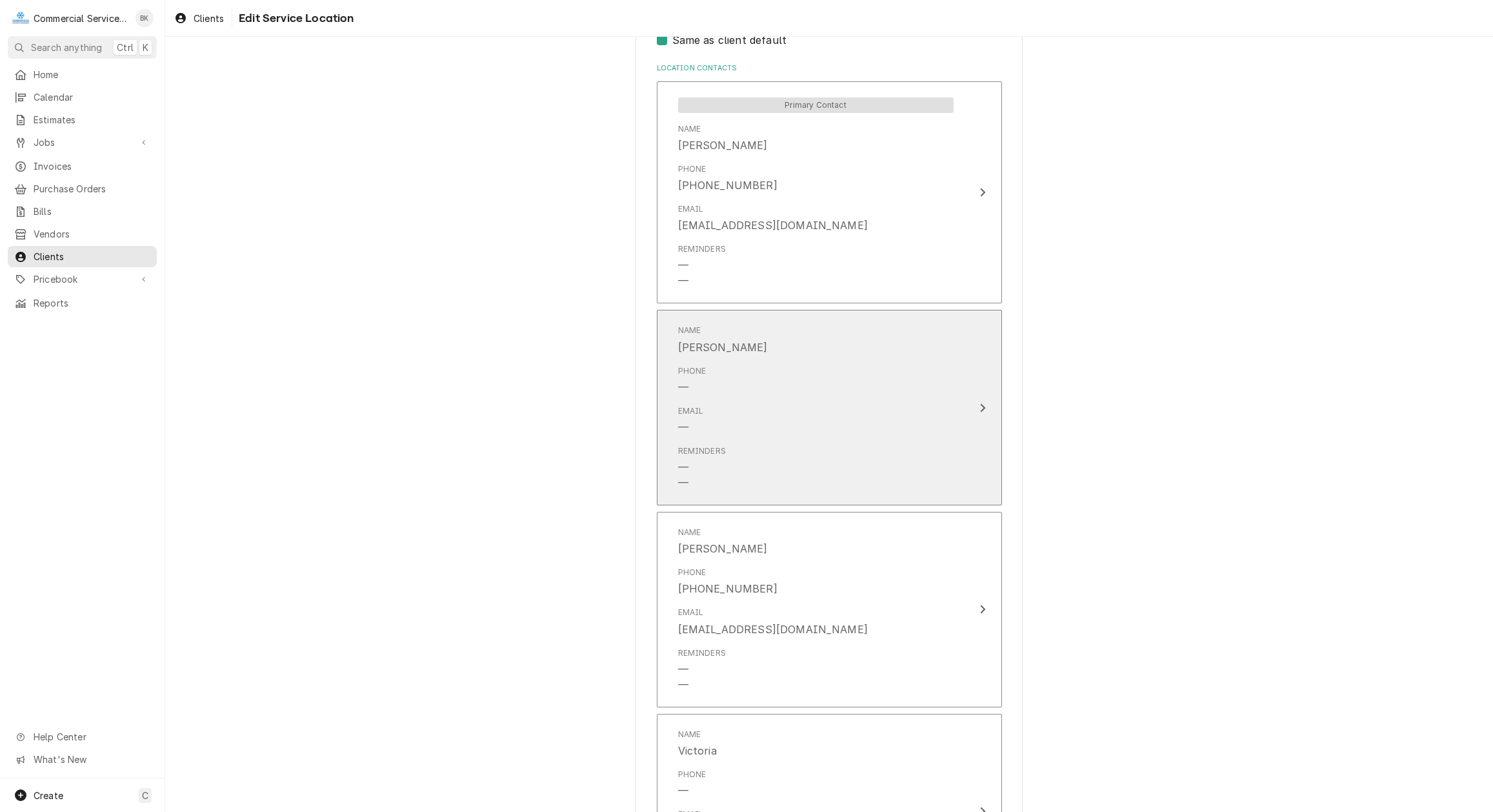
click at [924, 427] on div "Email —" at bounding box center [816, 420] width 276 height 40
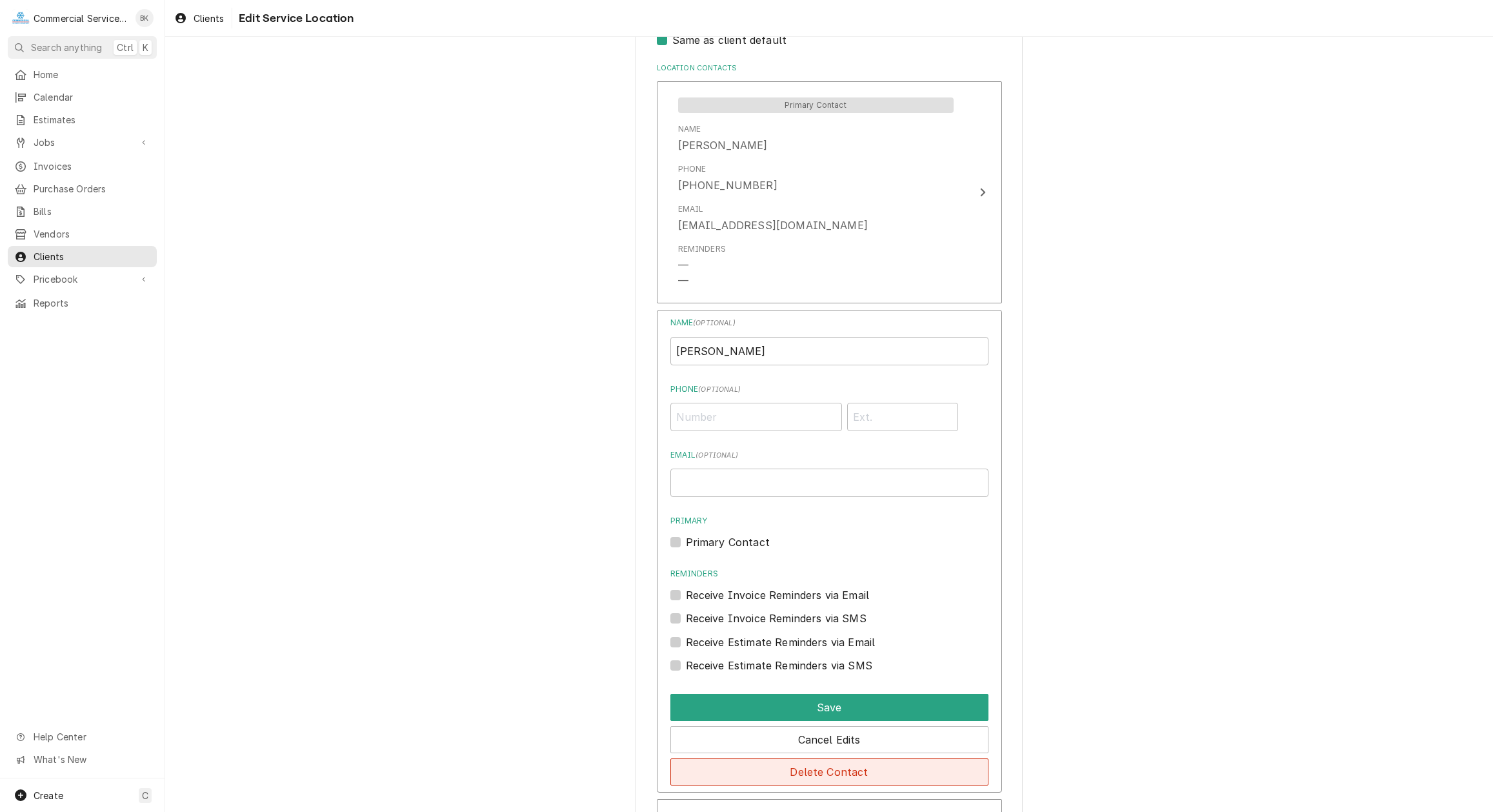
click at [853, 762] on button "Delete Contact" at bounding box center [829, 771] width 318 height 27
type textarea "x"
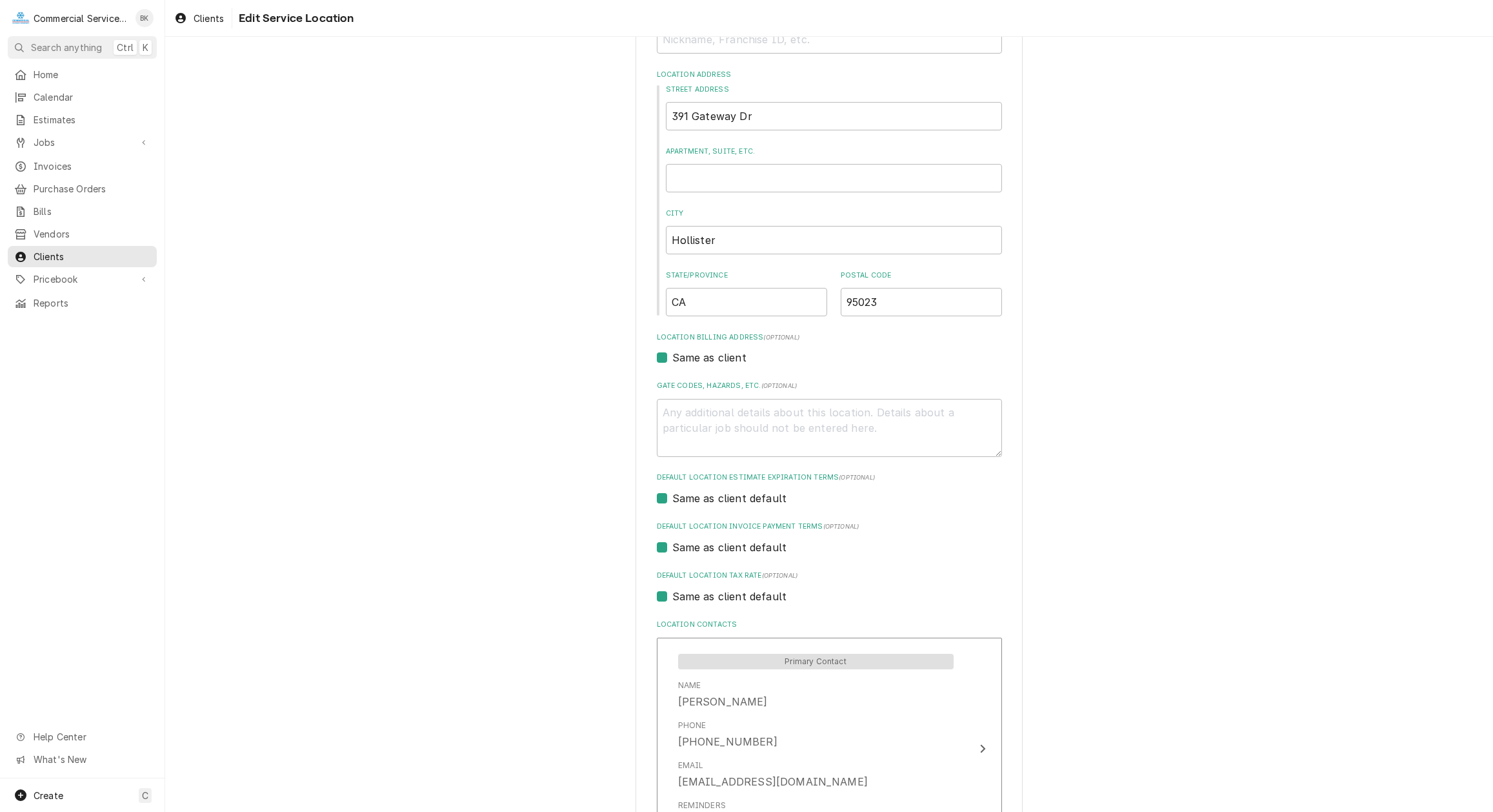
scroll to position [0, 0]
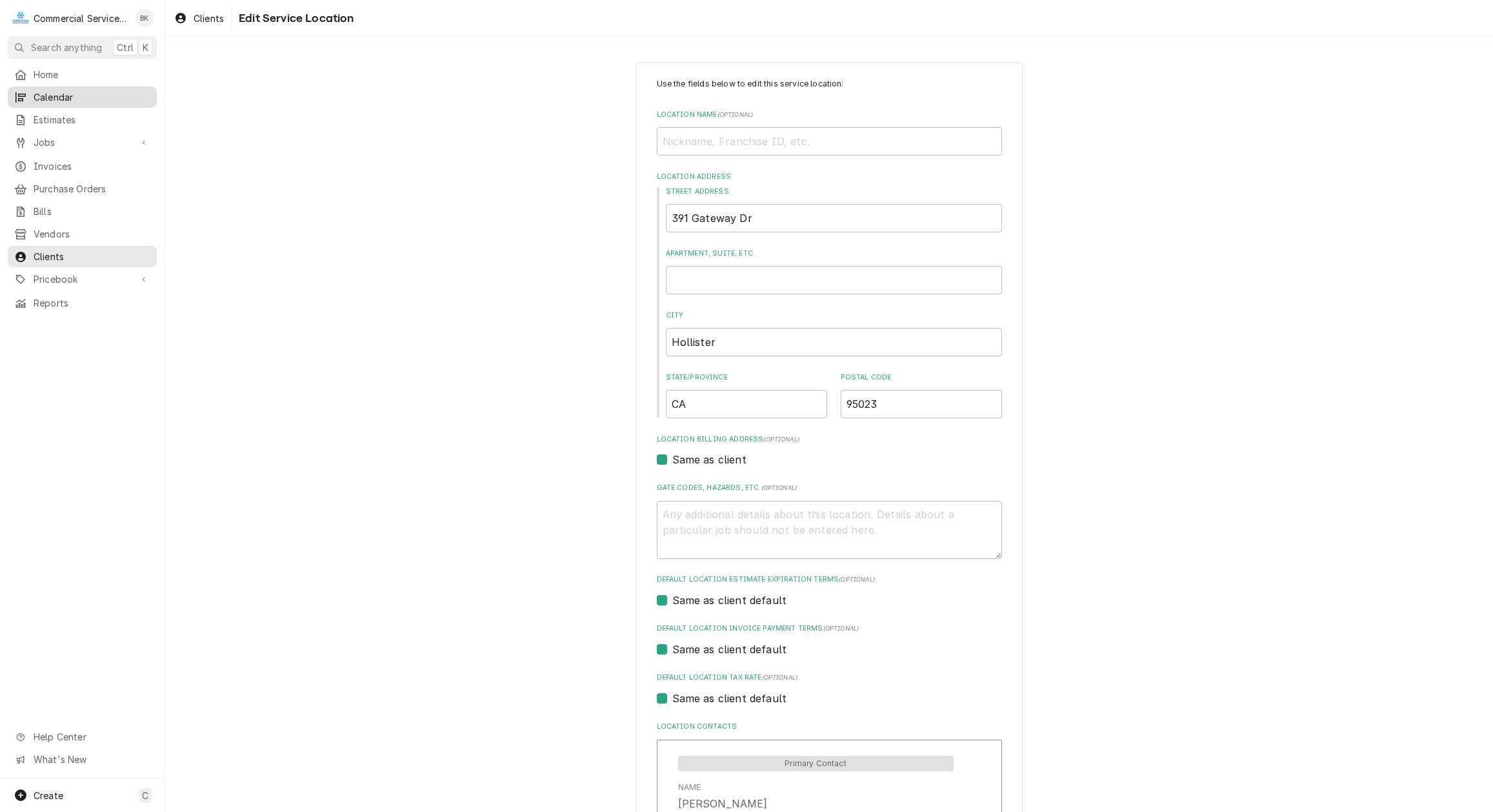
click at [63, 95] on span "Calendar" at bounding box center [92, 97] width 117 height 14
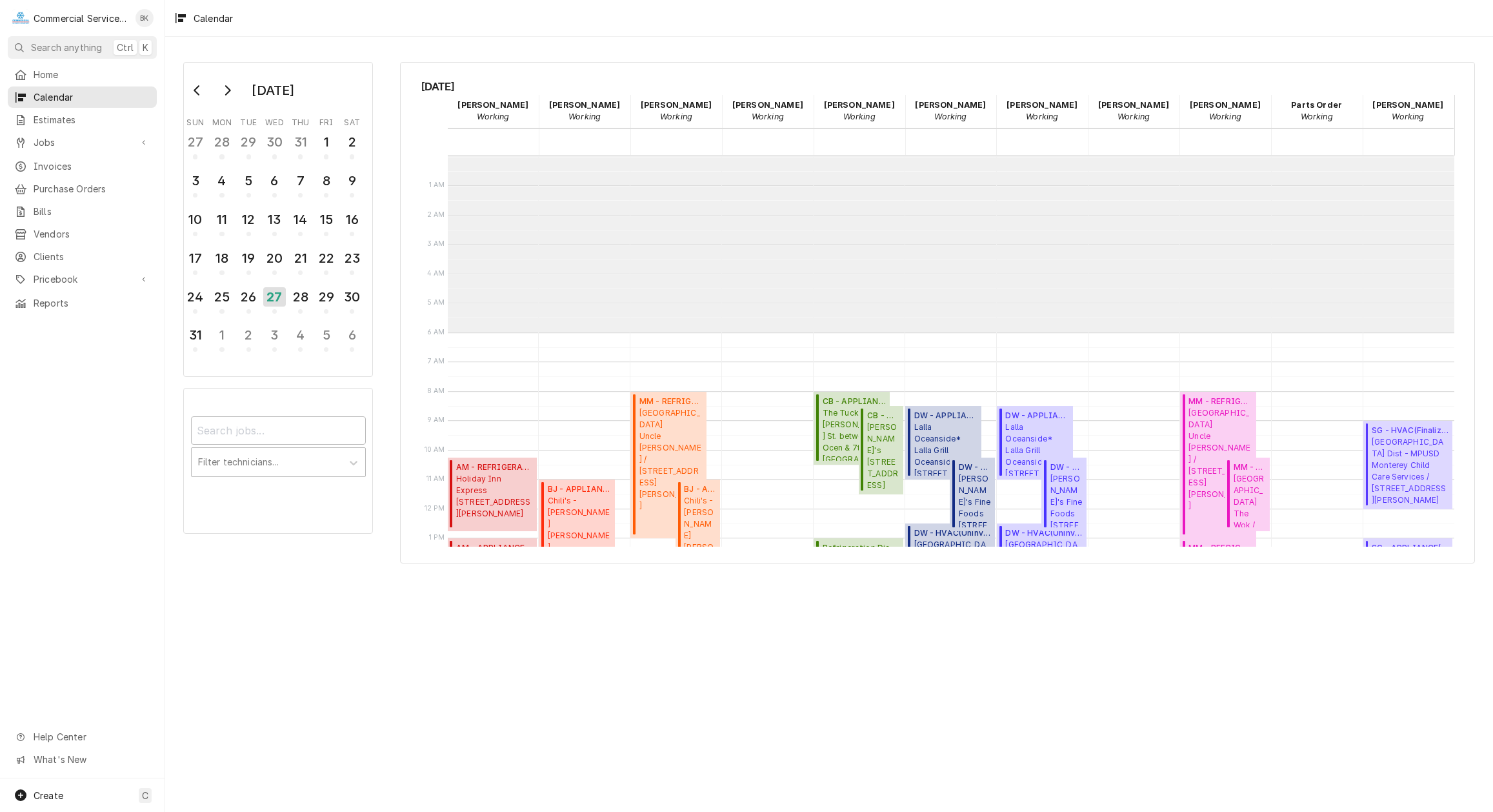
scroll to position [177, 0]
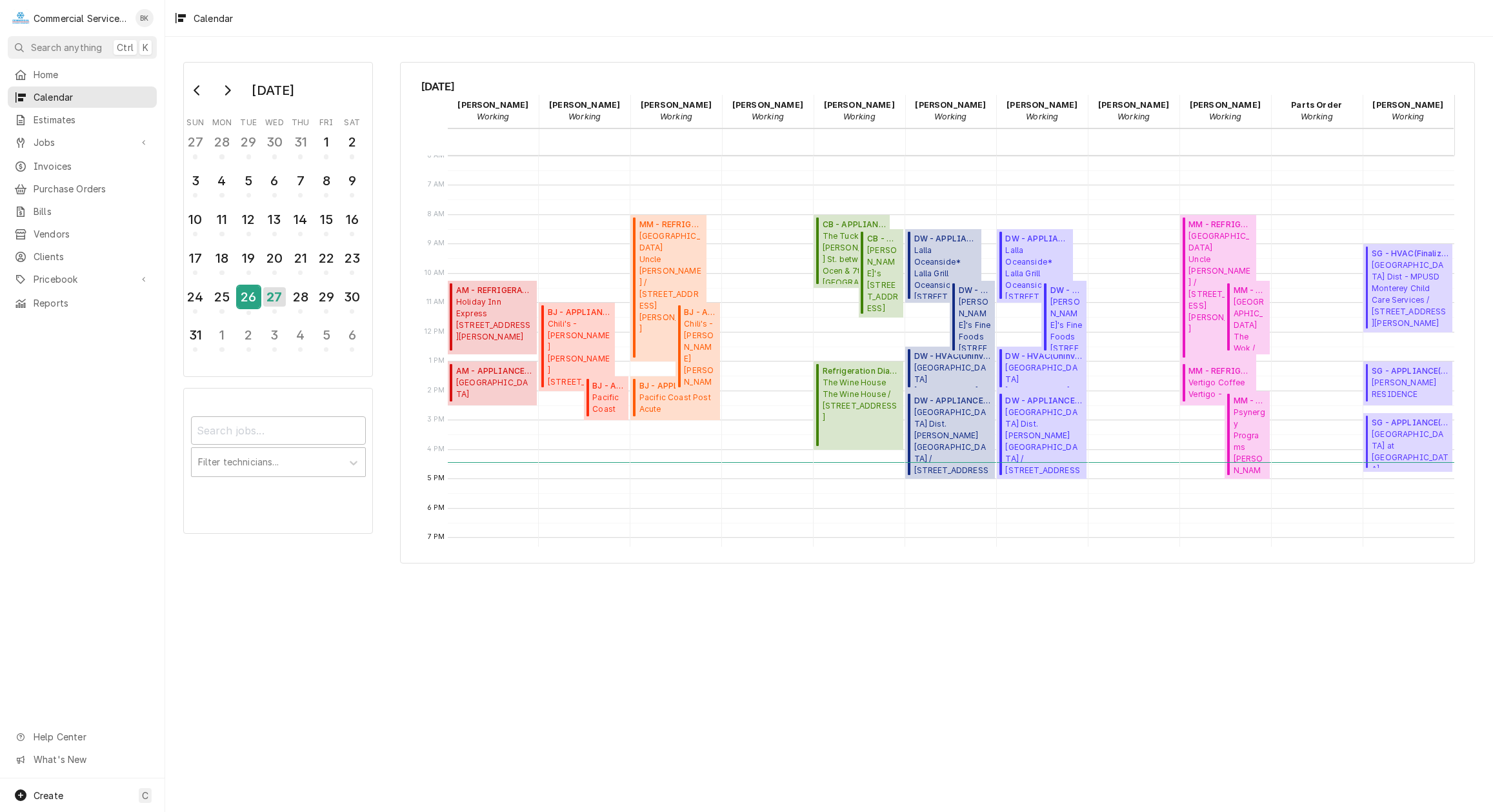
click at [255, 300] on div "26" at bounding box center [248, 296] width 23 height 22
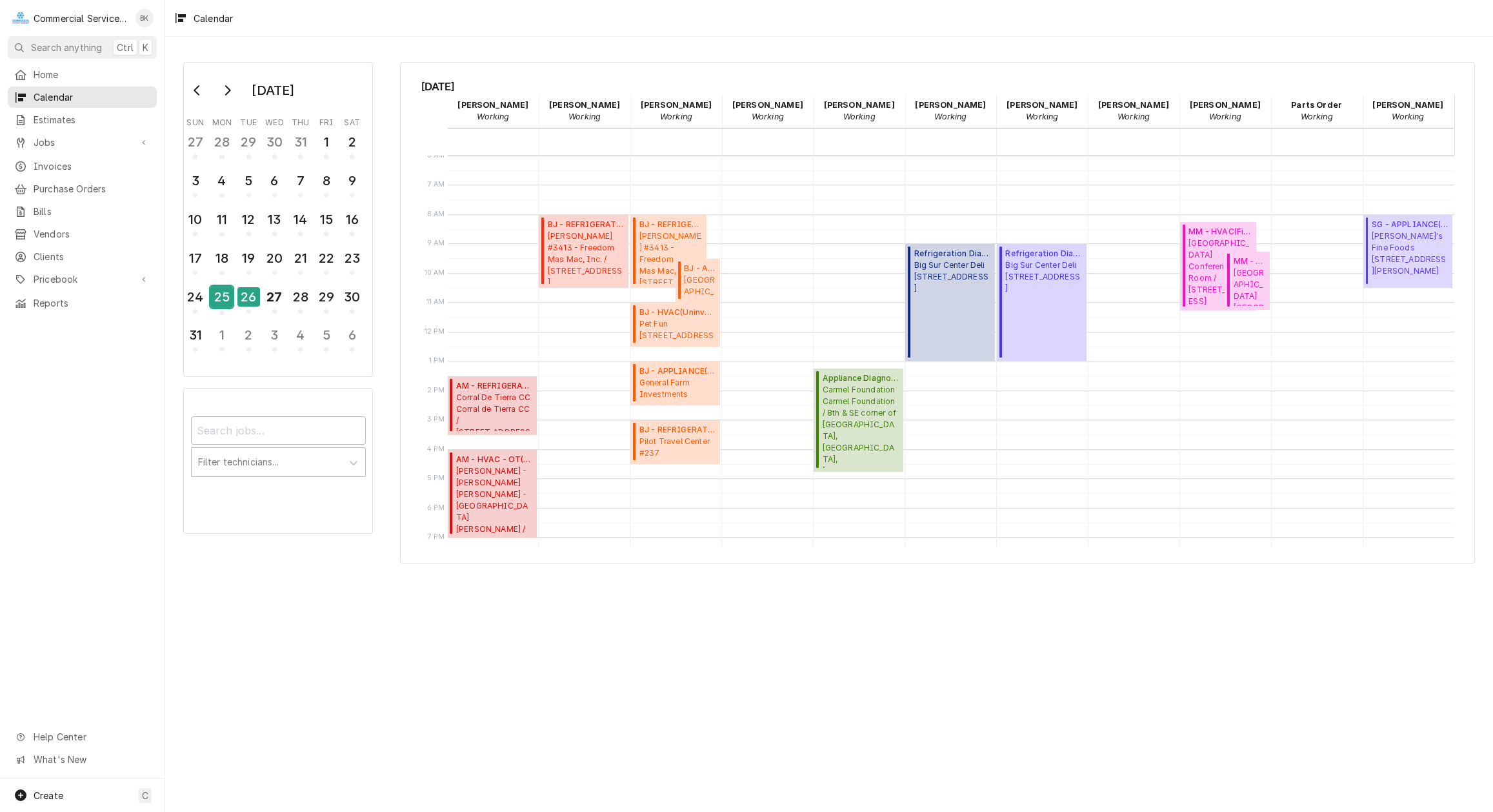
click at [218, 295] on div "25" at bounding box center [221, 296] width 23 height 22
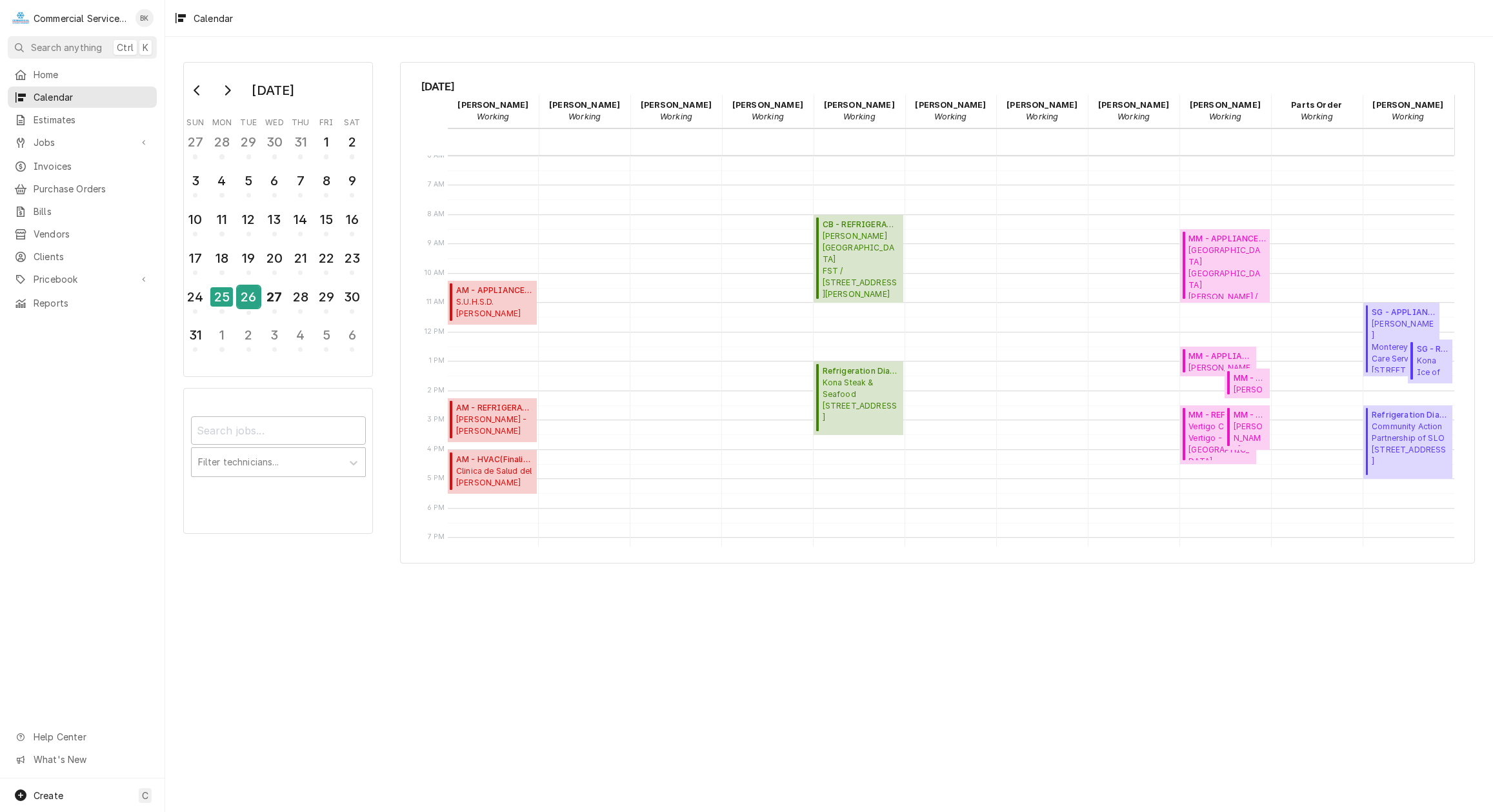
click at [254, 302] on div "26" at bounding box center [248, 296] width 23 height 22
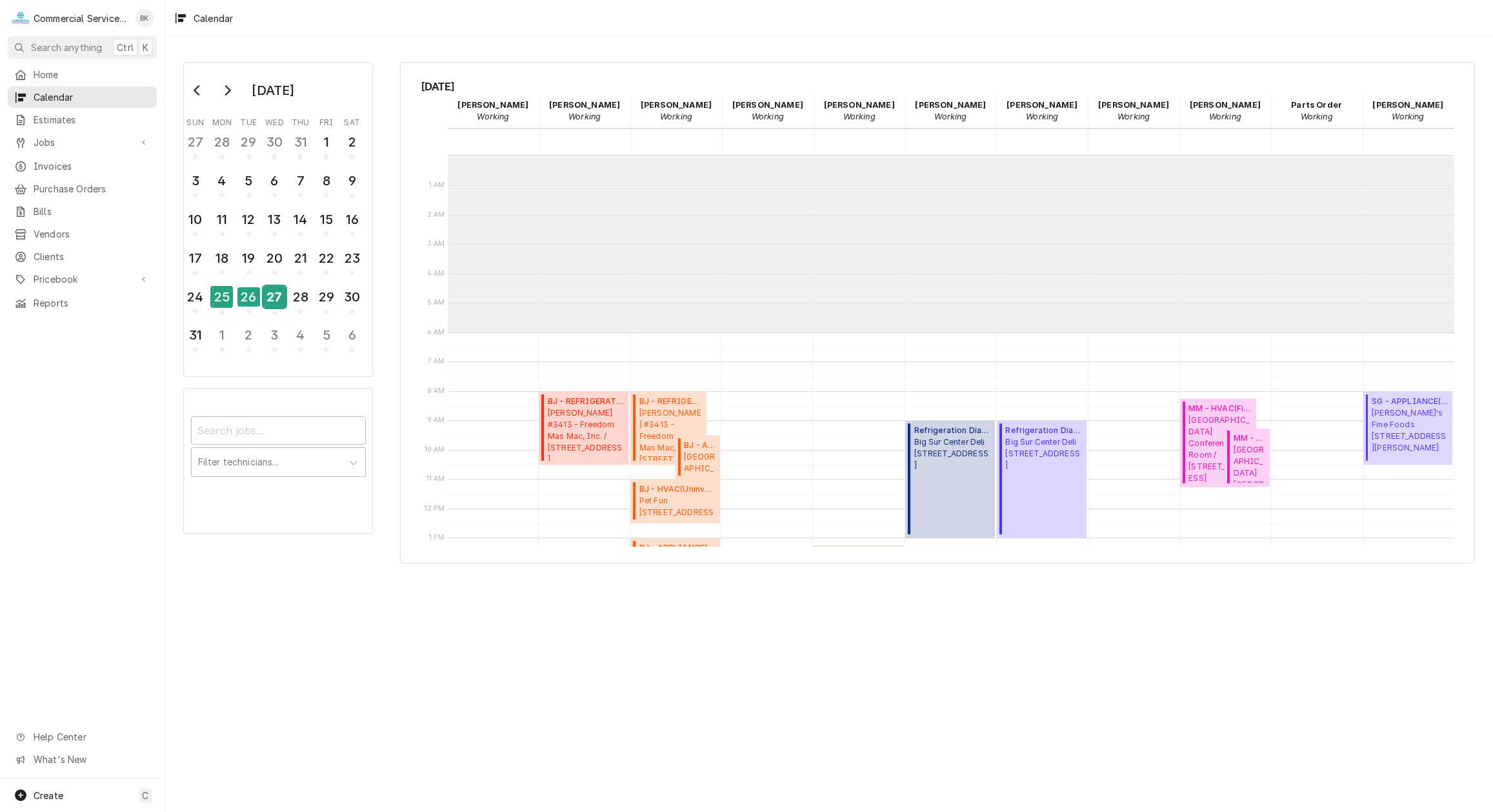
click at [272, 299] on div "27" at bounding box center [274, 296] width 23 height 22
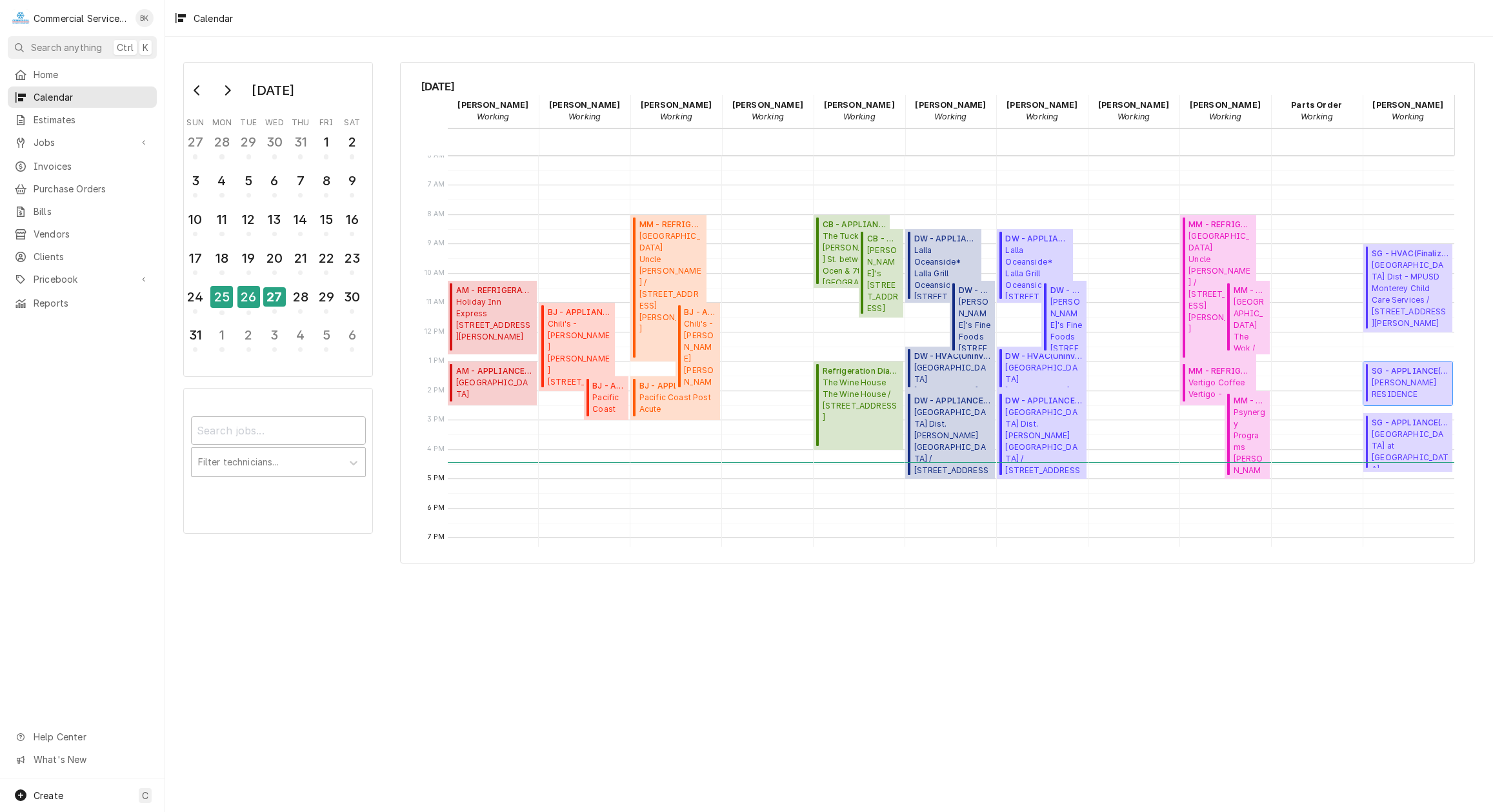
click at [1424, 385] on span "ALEXANDROU RESIDENCE ALEXANDROU RESIDENCE / 24723 Upper Trail, Carmel-By-The-Se…" at bounding box center [1410, 389] width 77 height 24
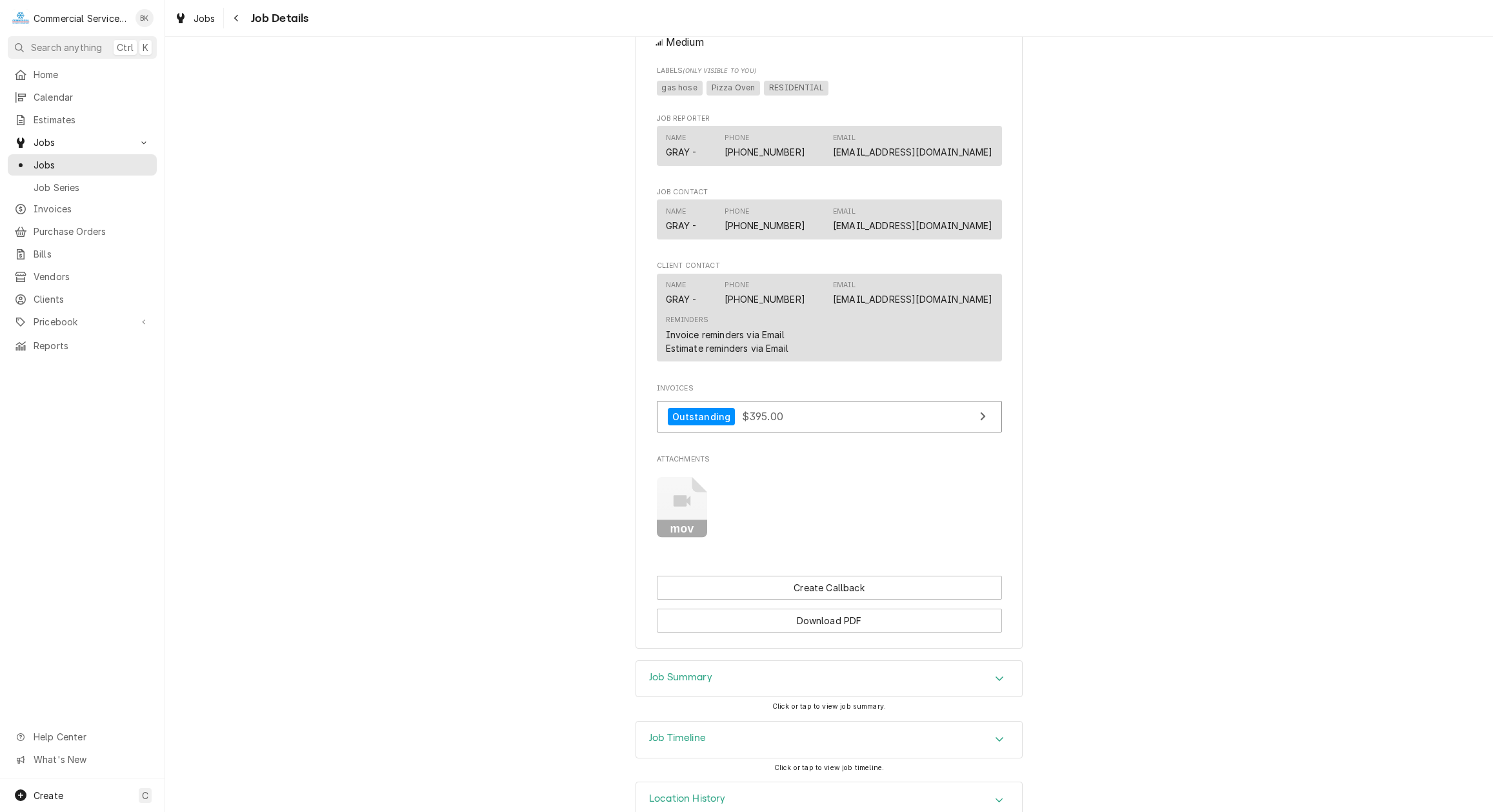
scroll to position [779, 0]
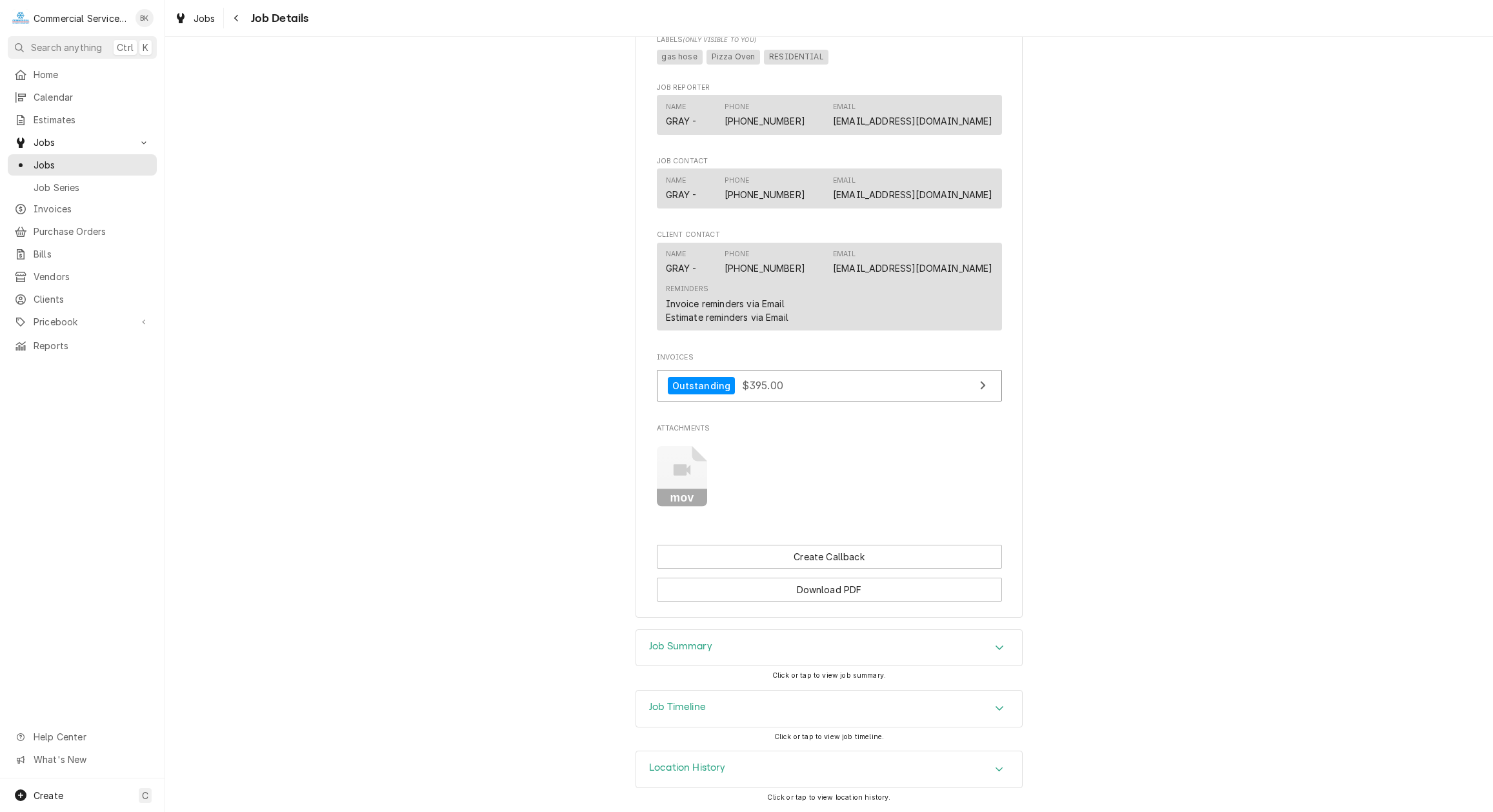
click at [711, 648] on h3 "Job Summary" at bounding box center [681, 646] width 63 height 13
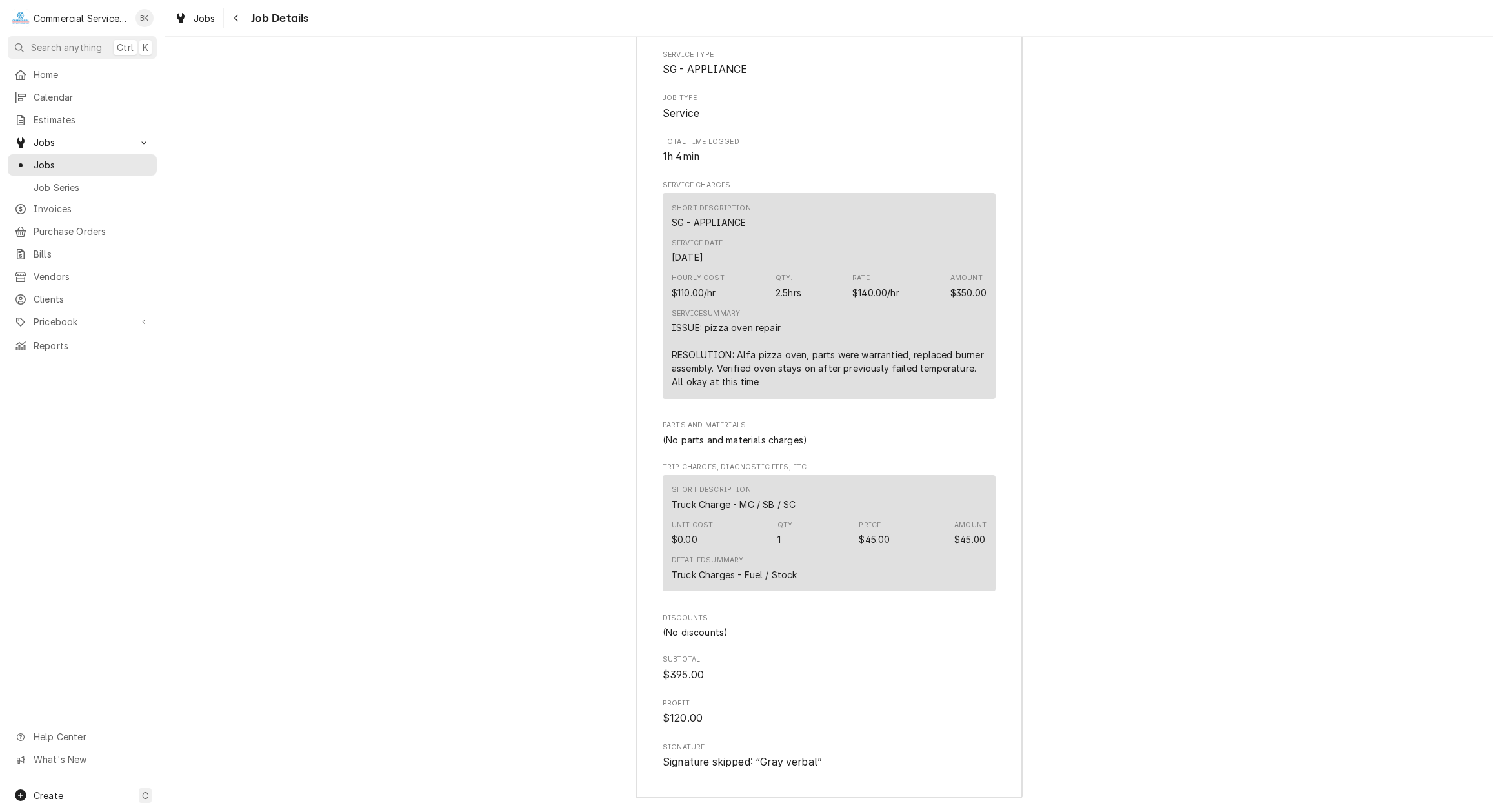
scroll to position [1575, 0]
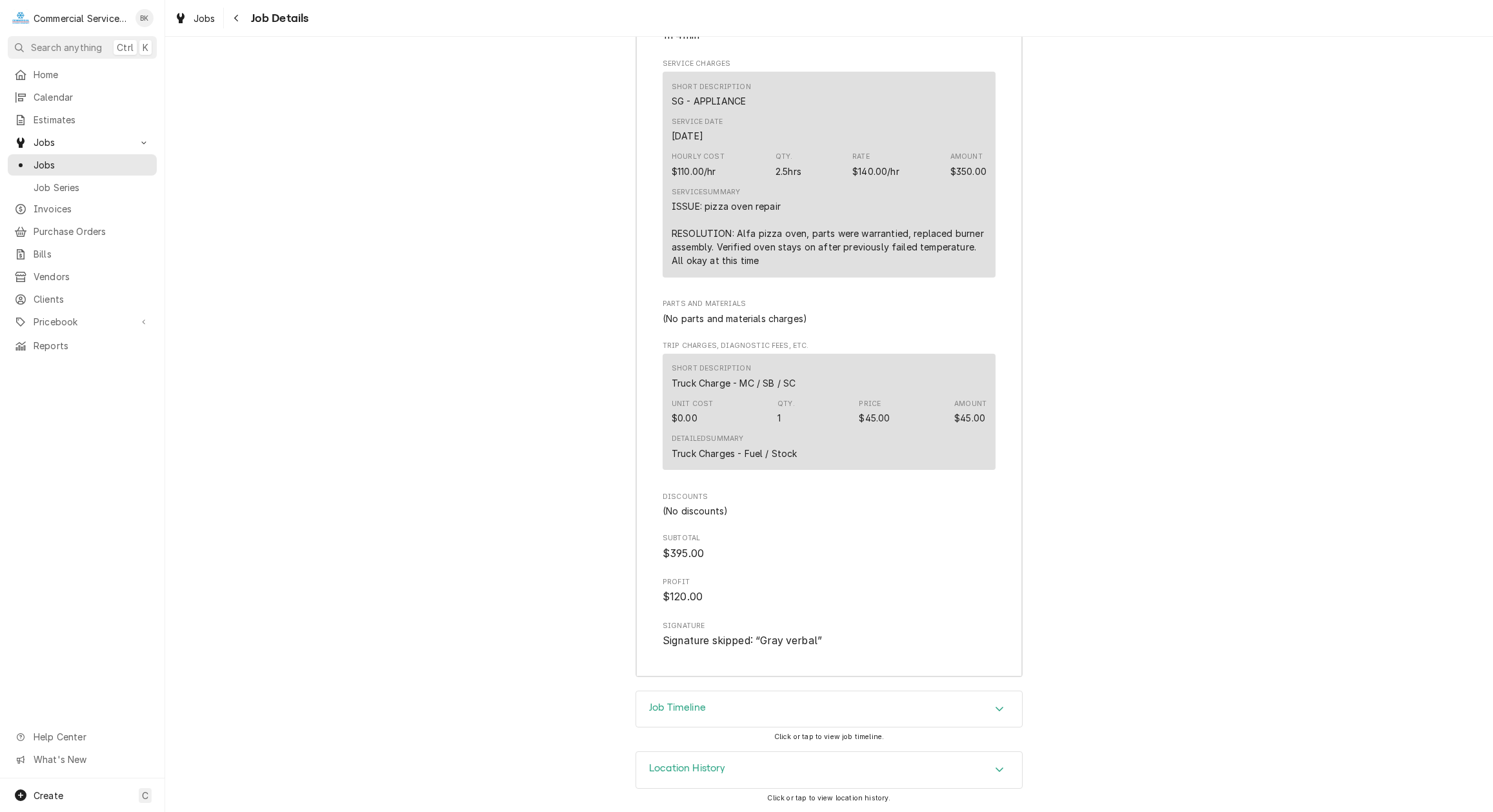
click at [734, 710] on div "Job Timeline" at bounding box center [829, 709] width 386 height 36
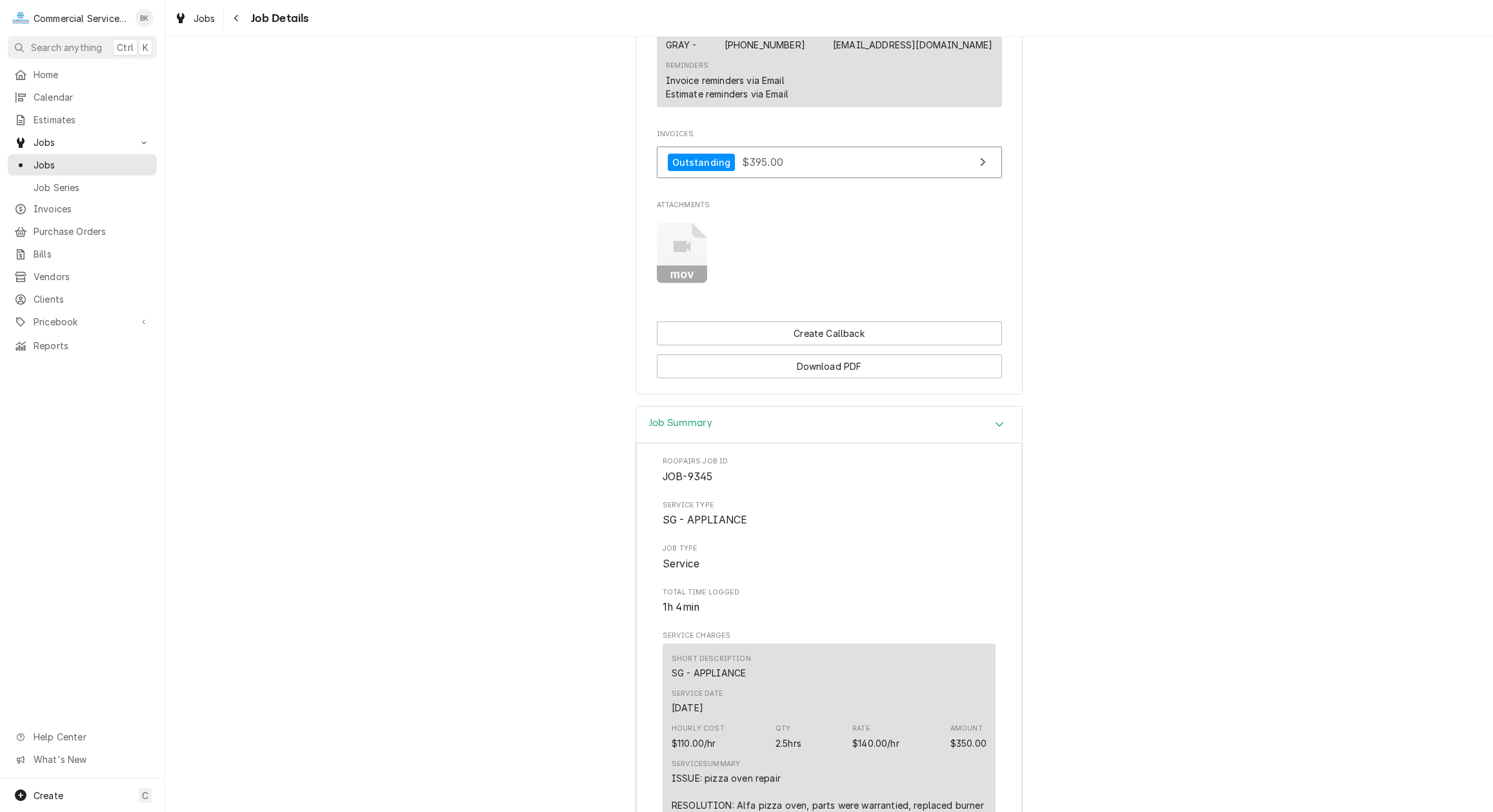
scroll to position [969, 0]
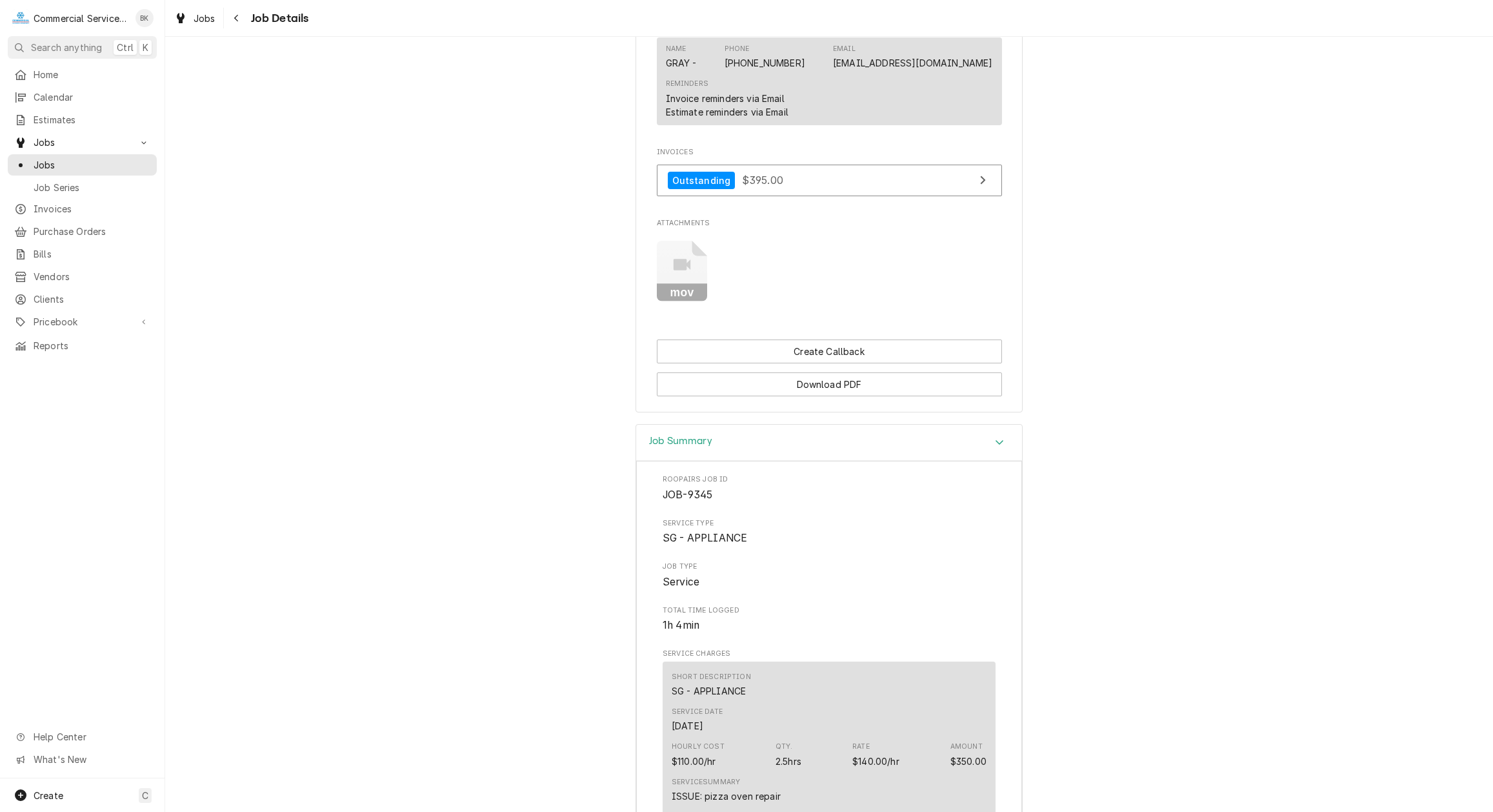
click at [689, 276] on icon "Attachments" at bounding box center [683, 272] width 51 height 62
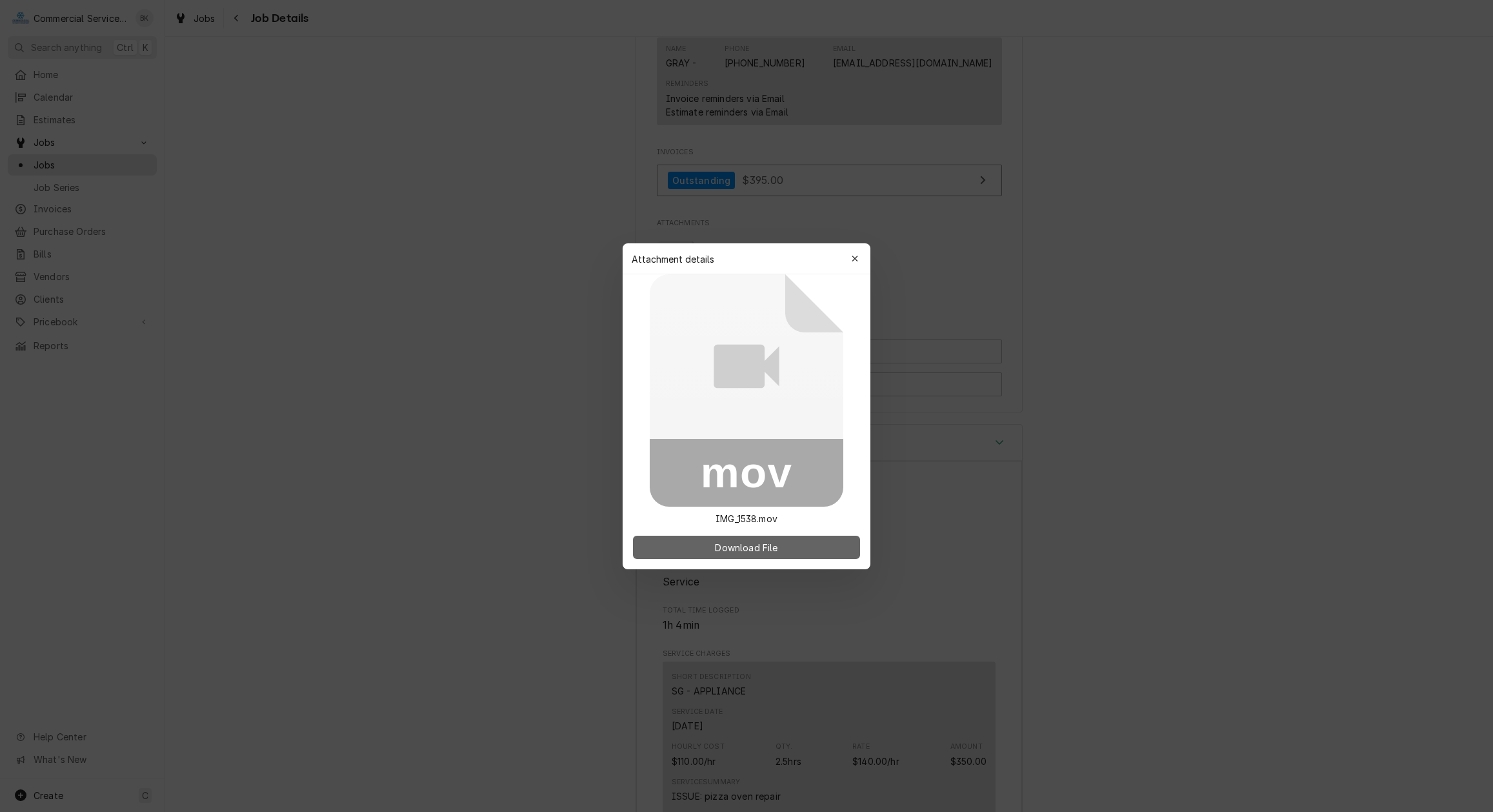
click at [783, 552] on button "Download File" at bounding box center [746, 547] width 228 height 24
click at [854, 252] on button "button" at bounding box center [855, 258] width 21 height 21
